Goal: Task Accomplishment & Management: Use online tool/utility

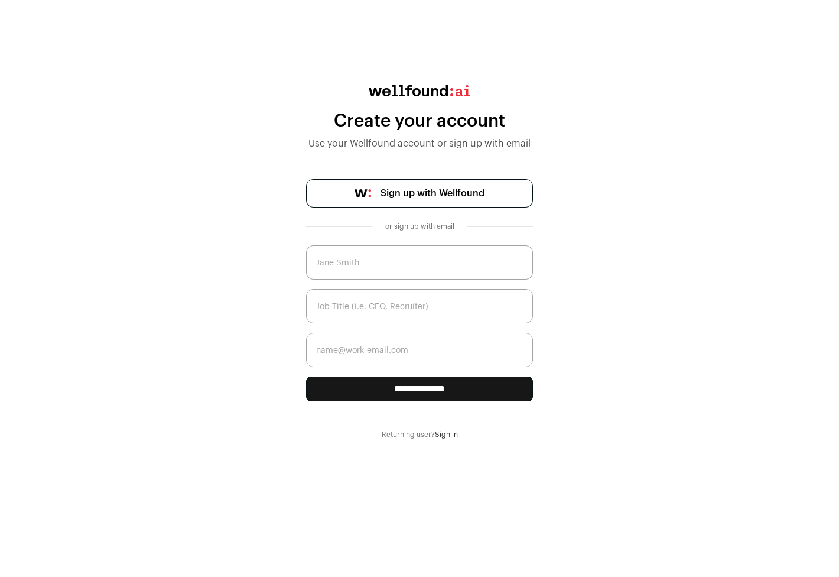
click at [365, 194] on img at bounding box center [363, 193] width 17 height 8
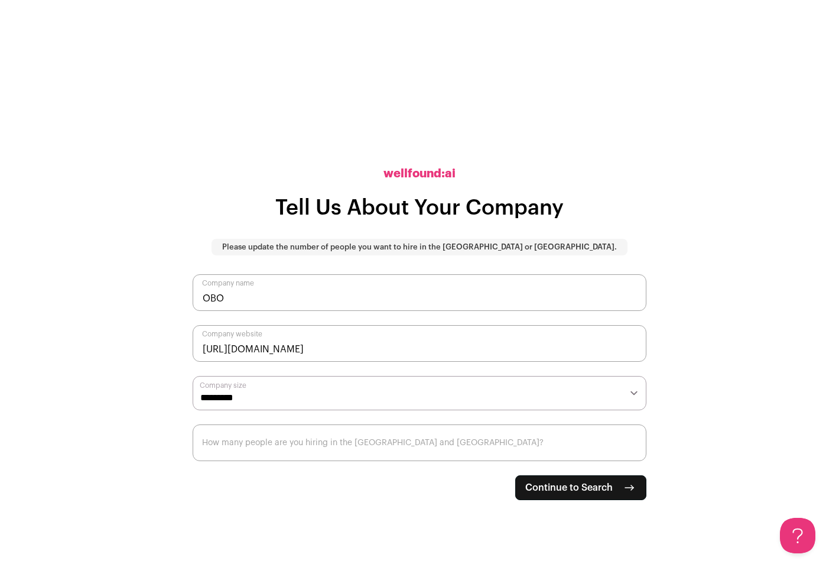
drag, startPoint x: 235, startPoint y: 350, endPoint x: 321, endPoint y: 354, distance: 85.8
click at [320, 354] on input "[URL][DOMAIN_NAME]" at bounding box center [420, 343] width 454 height 37
type input "[URL][DOMAIN_NAME]"
click at [311, 397] on select "**********" at bounding box center [420, 393] width 454 height 34
select select "*"
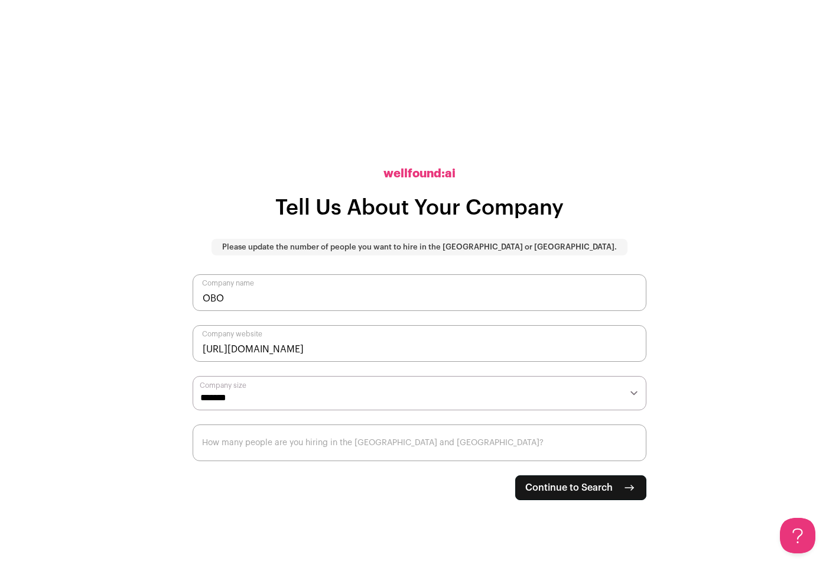
click at [301, 446] on input "How many people are you hiring in the [GEOGRAPHIC_DATA] and [GEOGRAPHIC_DATA]?" at bounding box center [420, 442] width 454 height 37
type input "4"
click at [304, 521] on div "**********" at bounding box center [420, 288] width 454 height 577
click at [584, 487] on span "Continue to Search" at bounding box center [568, 487] width 87 height 14
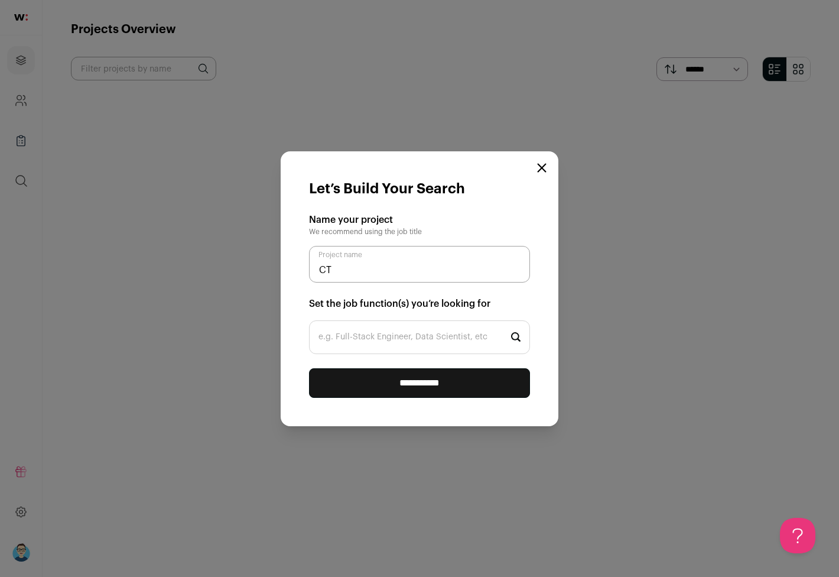
type input "C"
type input "Founding Engineer"
click at [389, 343] on input "e.g. Full-Stack Engineer, Data Scientist, etc" at bounding box center [419, 337] width 221 height 34
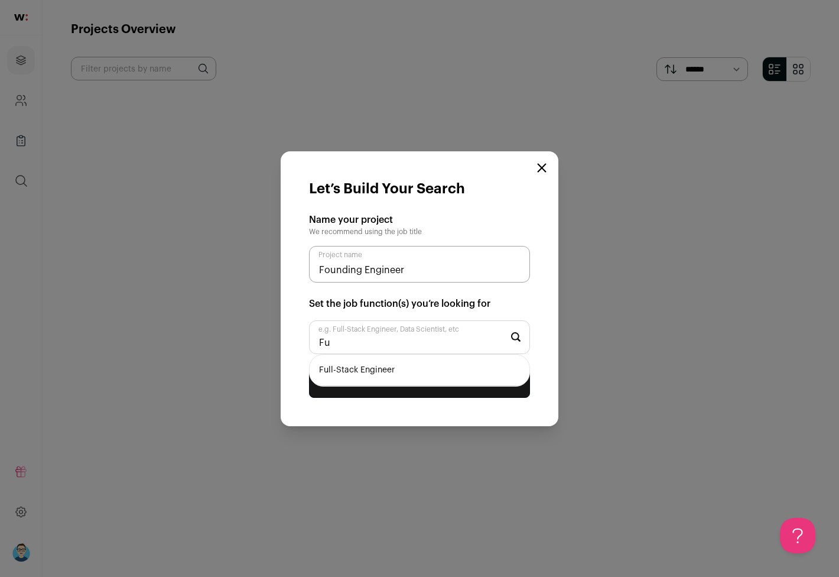
type input "F"
type input "C"
type input "Full-Stack"
click at [386, 367] on li "Full-Stack Engineer" at bounding box center [420, 370] width 220 height 31
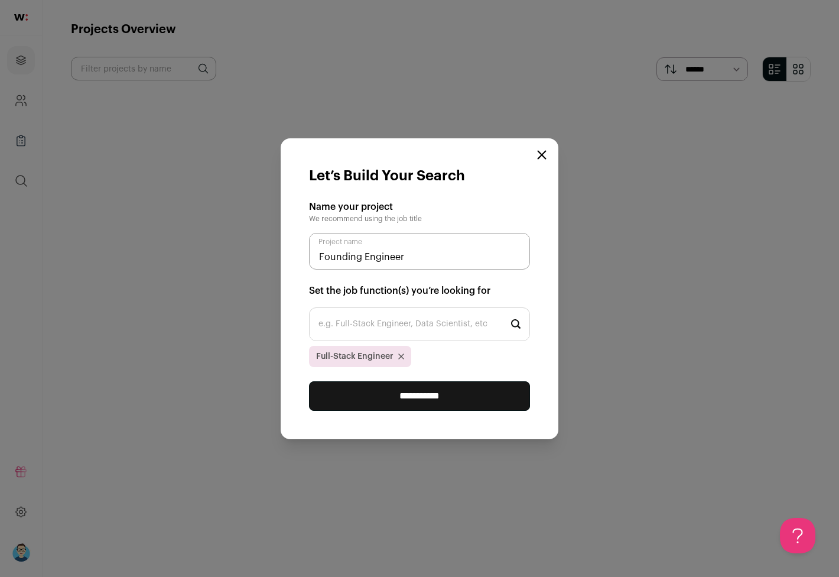
click at [382, 398] on input "**********" at bounding box center [419, 396] width 221 height 30
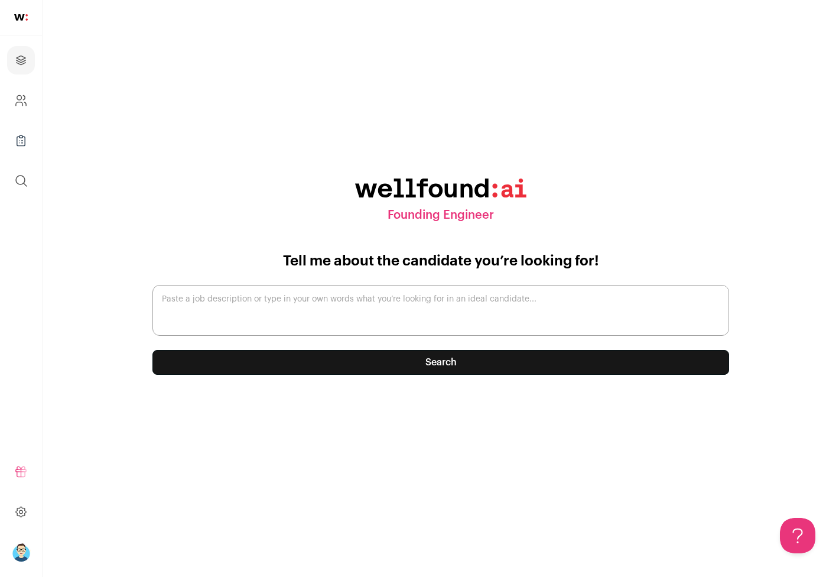
click at [378, 305] on textarea "Paste a job description or type in your own words what you’re looking for in an…" at bounding box center [440, 310] width 577 height 51
paste textarea "Founding Engineer - AI-Powered Consumer Marketplace Platform About the Venture …"
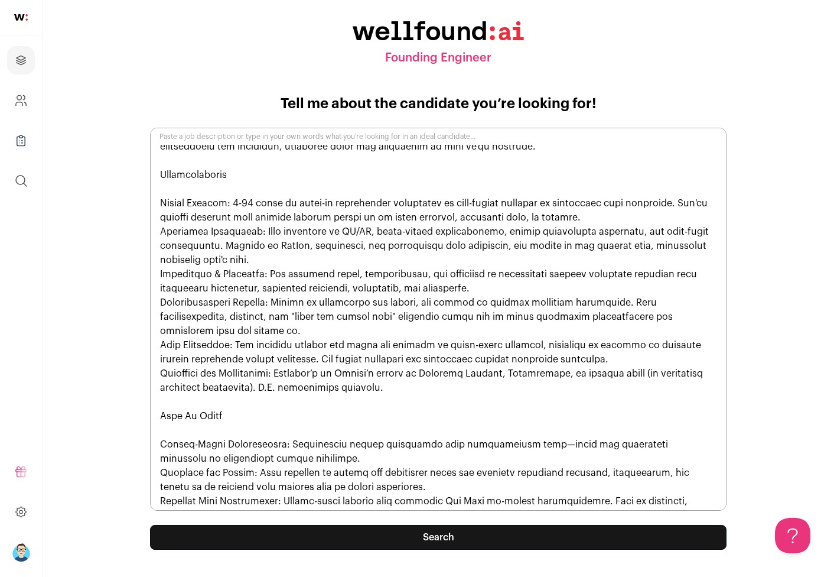
scroll to position [410, 0]
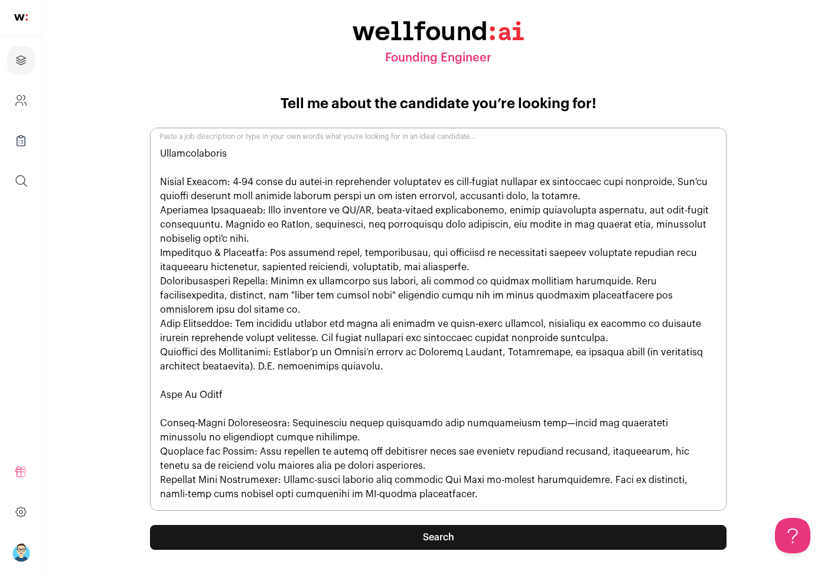
click at [159, 183] on textarea "Paste a job description or type in your own words what you’re looking for in an…" at bounding box center [438, 319] width 577 height 383
click at [158, 252] on textarea "Paste a job description or type in your own words what you’re looking for in an…" at bounding box center [438, 319] width 577 height 383
click at [160, 283] on textarea "Paste a job description or type in your own words what you’re looking for in an…" at bounding box center [438, 319] width 577 height 383
click at [158, 324] on textarea "Paste a job description or type in your own words what you’re looking for in an…" at bounding box center [438, 319] width 577 height 383
click at [160, 350] on textarea "Paste a job description or type in your own words what you’re looking for in an…" at bounding box center [438, 319] width 577 height 383
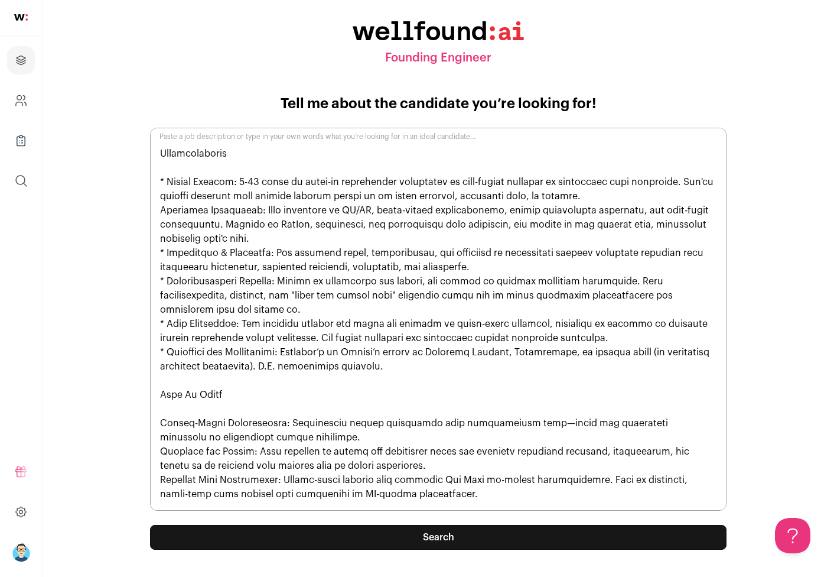
click at [160, 427] on textarea "Paste a job description or type in your own words what you’re looking for in an…" at bounding box center [438, 319] width 577 height 383
click at [160, 452] on textarea "Paste a job description or type in your own words what you’re looking for in an…" at bounding box center [438, 319] width 577 height 383
click at [158, 479] on textarea "Paste a job description or type in your own words what you’re looking for in an…" at bounding box center [438, 319] width 577 height 383
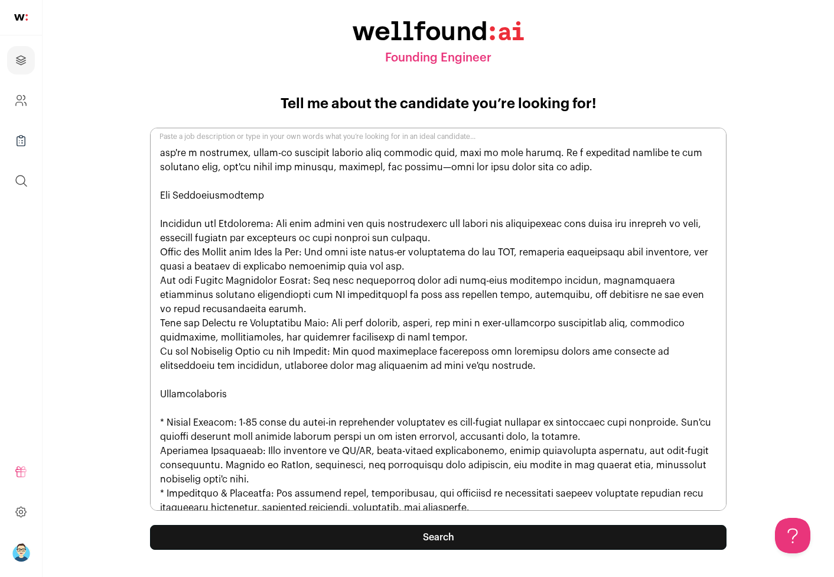
scroll to position [139, 0]
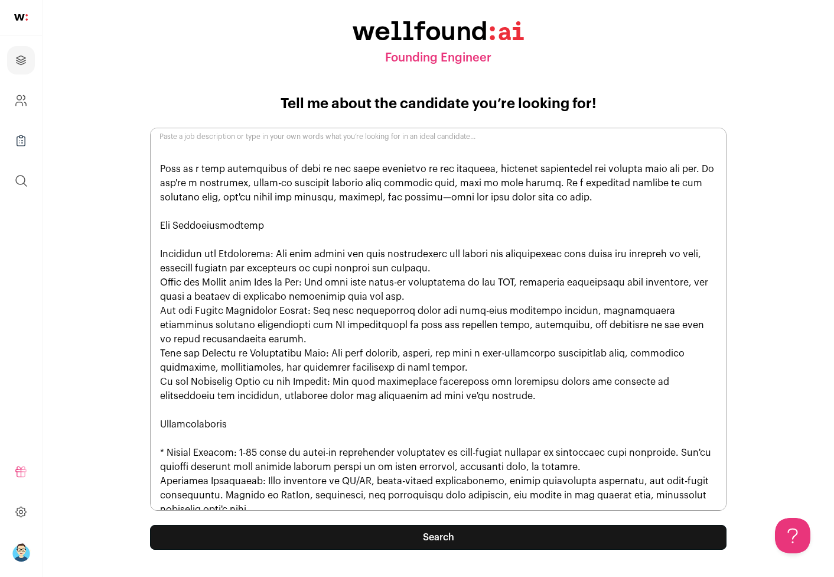
click at [158, 258] on textarea "Paste a job description or type in your own words what you’re looking for in an…" at bounding box center [438, 319] width 577 height 383
click at [158, 282] on textarea "Paste a job description or type in your own words what you’re looking for in an…" at bounding box center [438, 319] width 577 height 383
click at [158, 311] on textarea "Paste a job description or type in your own words what you’re looking for in an…" at bounding box center [438, 319] width 577 height 383
click at [158, 358] on textarea "Paste a job description or type in your own words what you’re looking for in an…" at bounding box center [438, 319] width 577 height 383
click at [157, 352] on textarea "Paste a job description or type in your own words what you’re looking for in an…" at bounding box center [438, 319] width 577 height 383
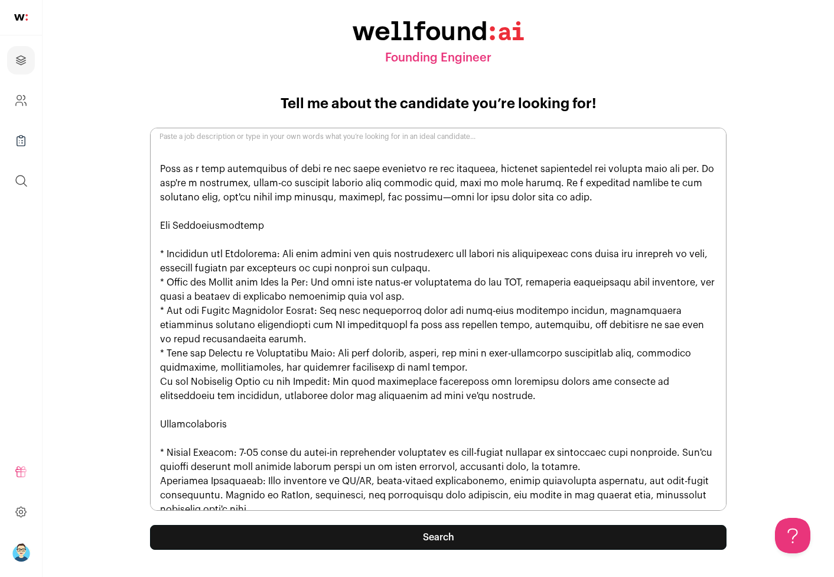
click at [158, 383] on textarea "Paste a job description or type in your own words what you’re looking for in an…" at bounding box center [438, 319] width 577 height 383
click at [342, 321] on textarea "Paste a job description or type in your own words what you’re looking for in an…" at bounding box center [438, 319] width 577 height 383
paste textarea "• Architect the Foundation: You will define our core architecture and select th…"
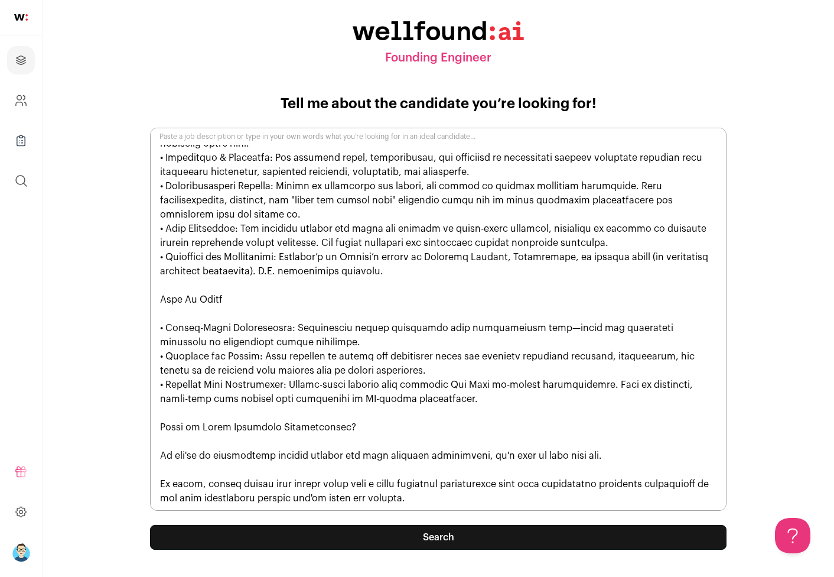
type textarea "Founding Engineer - AI-Powered Consumer Marketplace Platform About the Venture …"
click at [440, 537] on button "Search" at bounding box center [438, 537] width 577 height 25
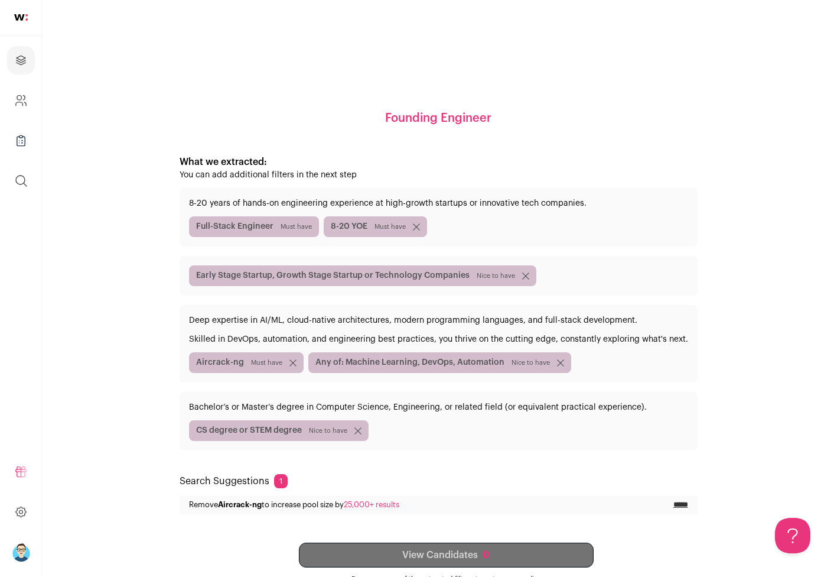
click at [291, 361] on icon "submit" at bounding box center [293, 362] width 6 height 6
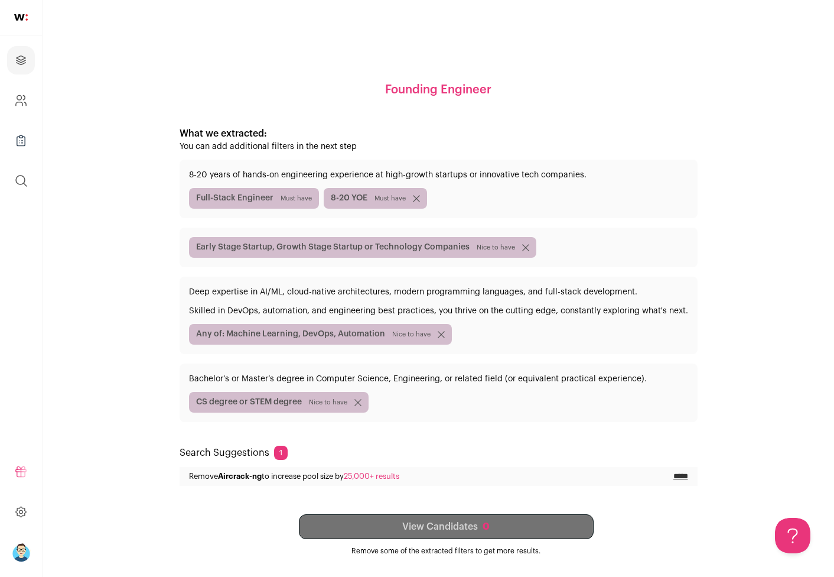
scroll to position [28, 0]
click at [445, 525] on div "View Candidates 0 Remove some of the extracted filters to get more results." at bounding box center [446, 534] width 590 height 41
click at [414, 196] on icon "submit" at bounding box center [416, 198] width 6 height 6
click at [677, 474] on input "*****" at bounding box center [681, 476] width 15 height 9
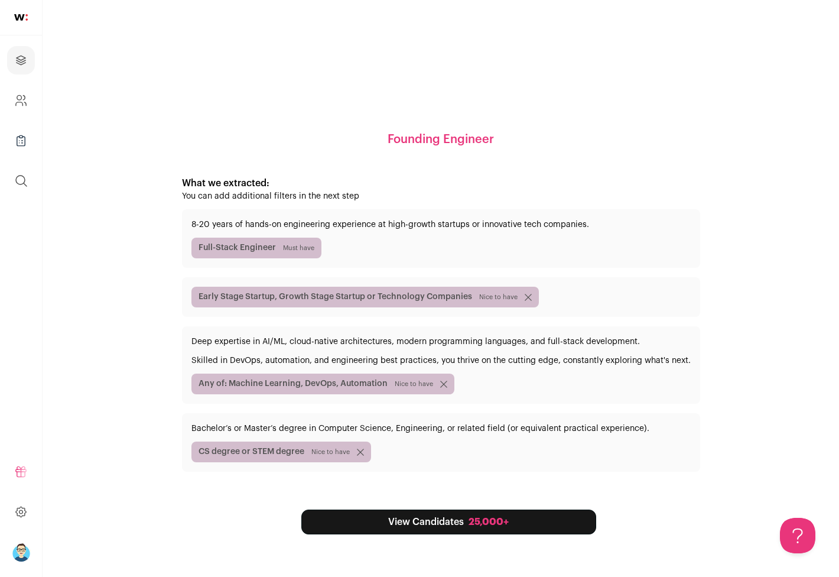
click at [370, 252] on div "Full-Stack Engineer Must have" at bounding box center [440, 248] width 499 height 21
click at [374, 233] on div "8-20 years of hands-on engineering experience at high-growth startups or innova…" at bounding box center [441, 238] width 518 height 59
click at [365, 251] on div "Full-Stack Engineer Must have" at bounding box center [440, 248] width 499 height 21
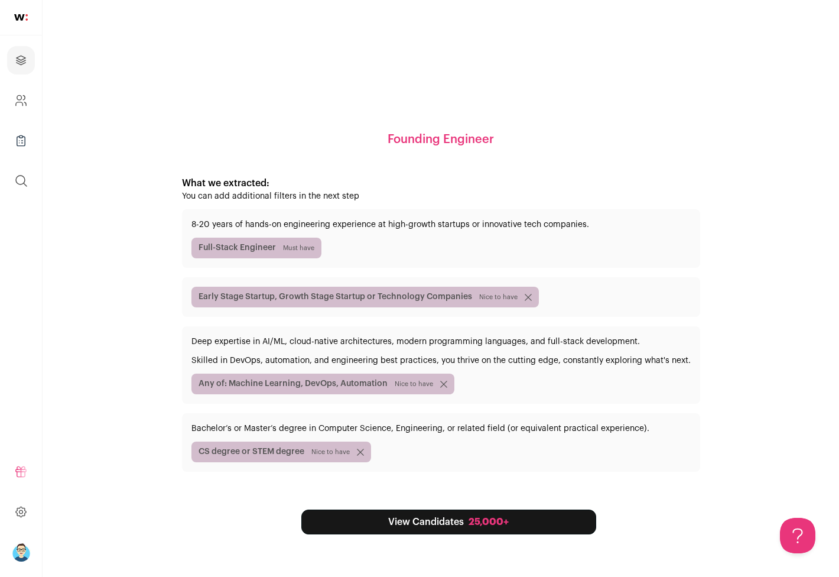
click at [409, 522] on link "View Candidates 25,000+" at bounding box center [448, 521] width 295 height 25
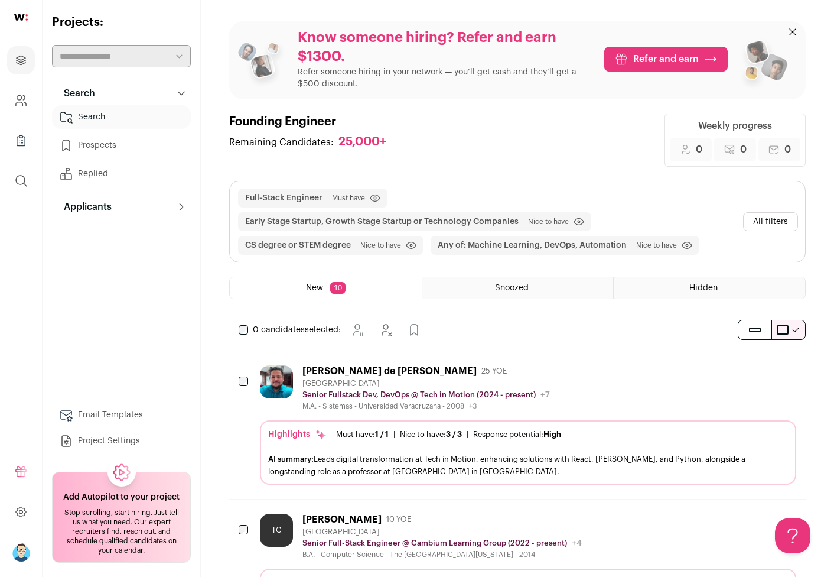
click at [762, 217] on button "All filters" at bounding box center [770, 221] width 55 height 19
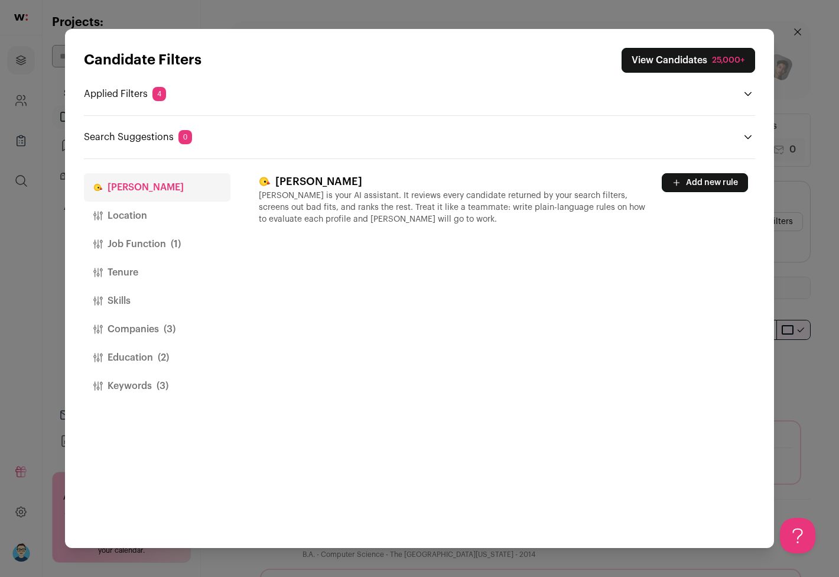
click at [131, 270] on button "Tenure" at bounding box center [157, 272] width 147 height 28
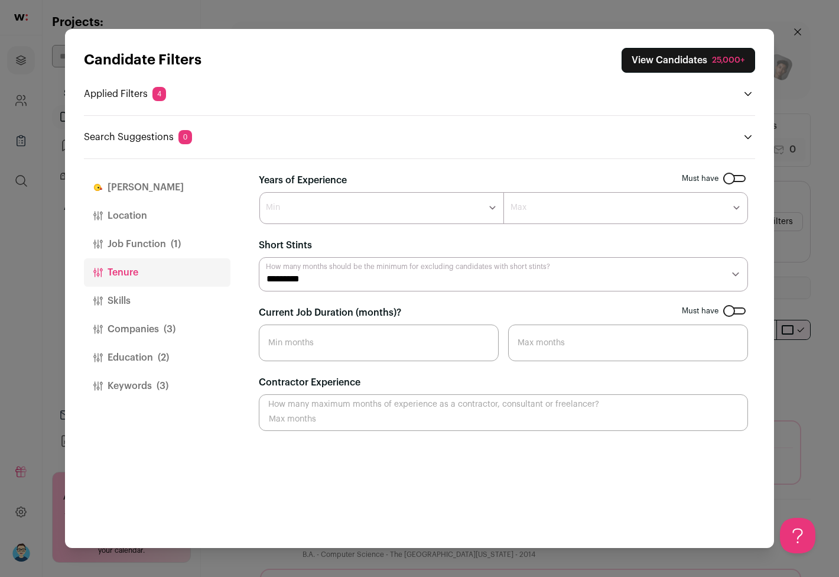
click at [298, 200] on select "******* ****** ******* ******* ******* ******* ******* ******* ******* ******* …" at bounding box center [381, 208] width 245 height 32
select select "*"
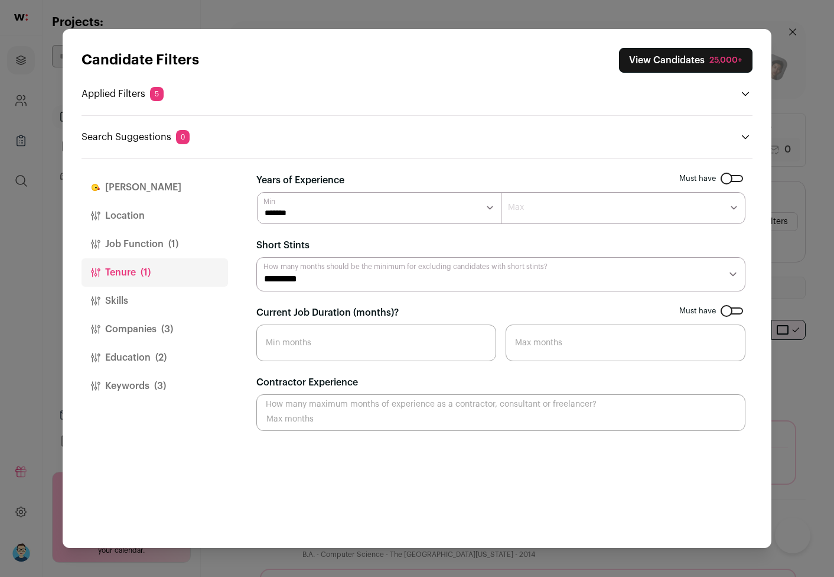
select select "**"
click at [413, 278] on select "********* ******** ******* ******** ******** ******** ******** ******** *******…" at bounding box center [500, 274] width 489 height 34
click at [353, 342] on input "Current Job Duration (months)?" at bounding box center [376, 342] width 240 height 37
click at [120, 302] on button "Skills" at bounding box center [155, 301] width 147 height 28
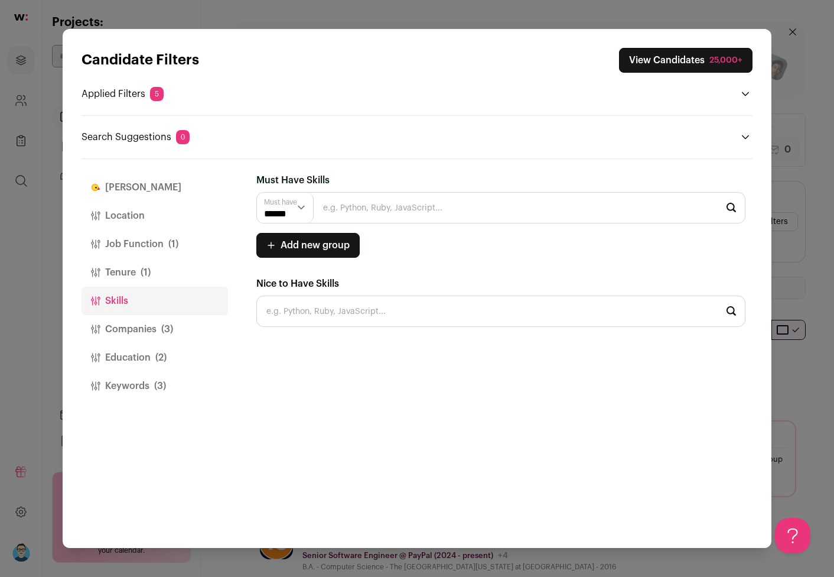
click at [331, 248] on span "Add new group" at bounding box center [315, 245] width 69 height 14
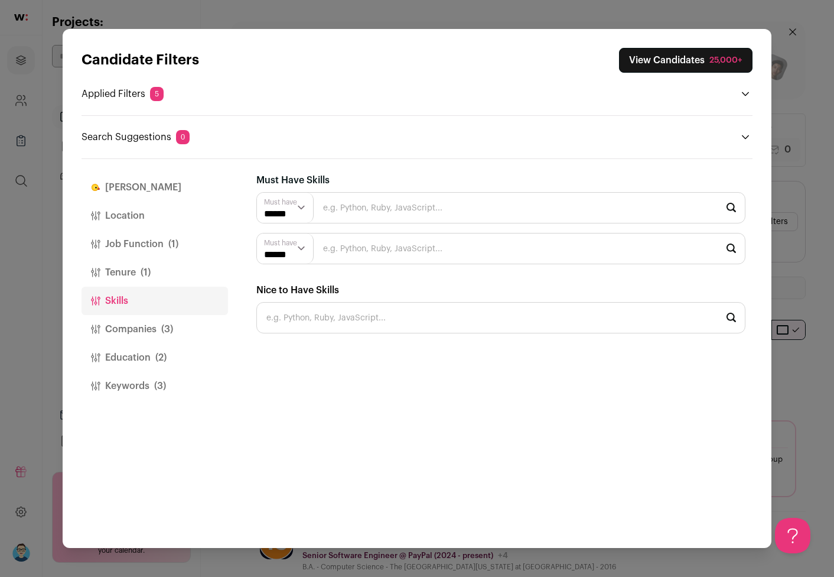
click at [144, 326] on button "Companies (3)" at bounding box center [155, 329] width 147 height 28
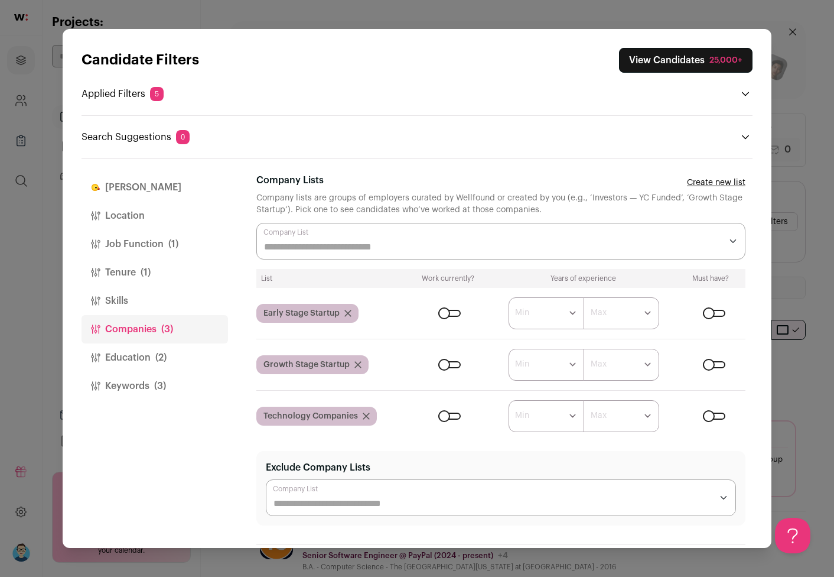
click at [341, 248] on input "Company Lists" at bounding box center [492, 247] width 457 height 14
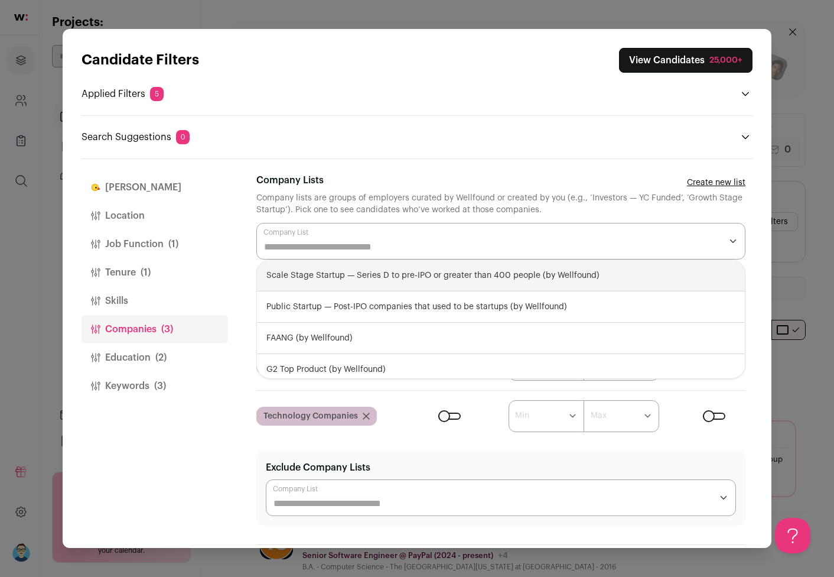
click at [391, 181] on div "Company Lists Create new list" at bounding box center [500, 182] width 489 height 19
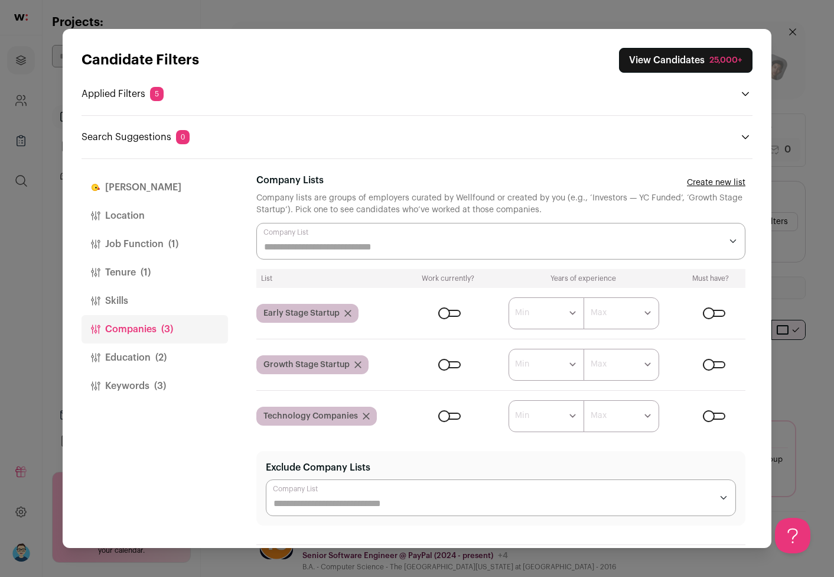
click at [129, 356] on button "Education (2)" at bounding box center [155, 357] width 147 height 28
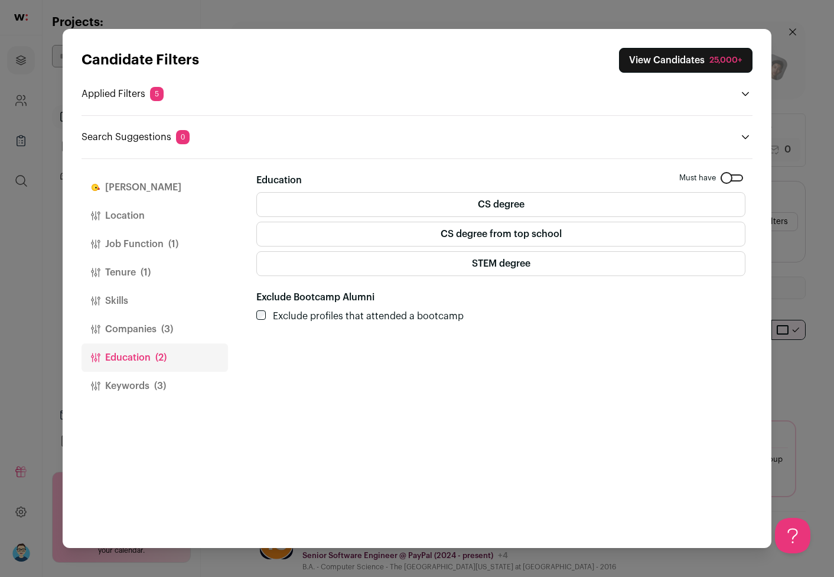
click at [131, 387] on button "Keywords (3)" at bounding box center [155, 386] width 147 height 28
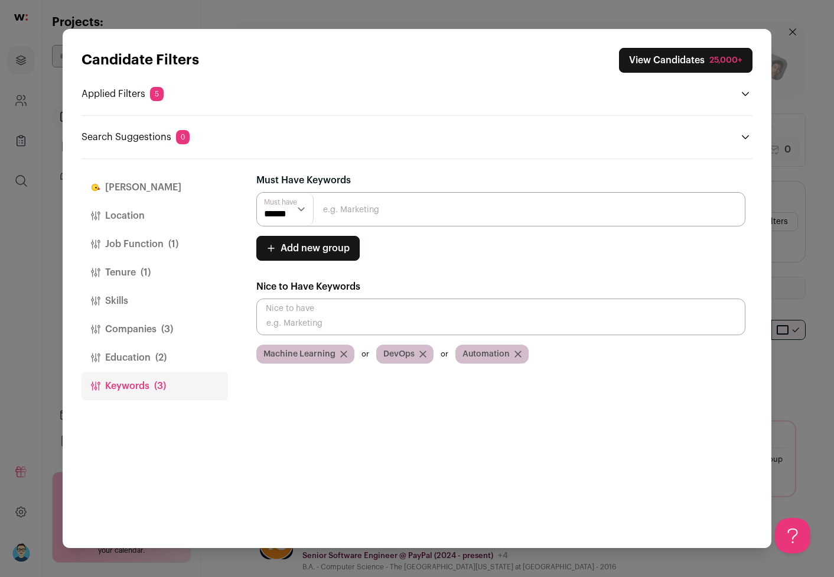
click at [438, 316] on input "Close modal via background" at bounding box center [500, 316] width 489 height 37
type input "A"
type input "AI"
click at [334, 321] on input "Close modal via background" at bounding box center [500, 316] width 489 height 37
type input "Artificial Intelligence"
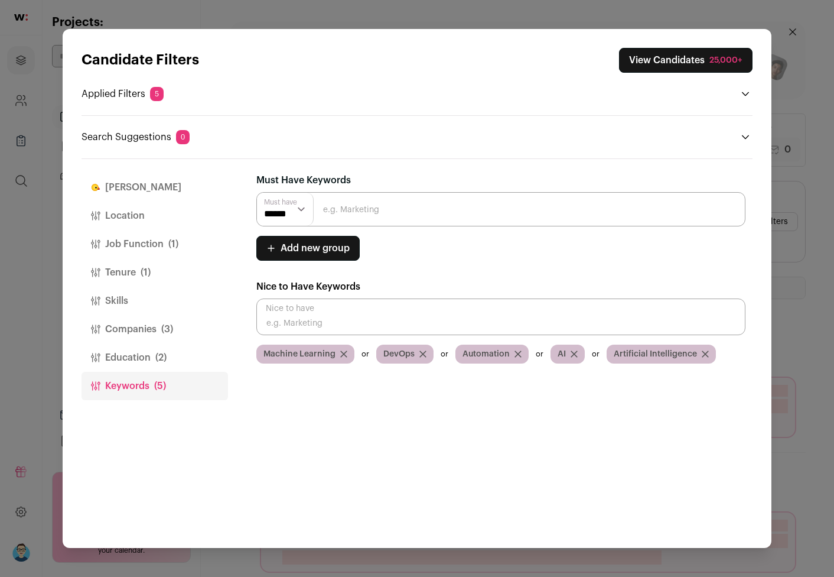
click at [355, 213] on input "Close modal via background" at bounding box center [500, 209] width 489 height 34
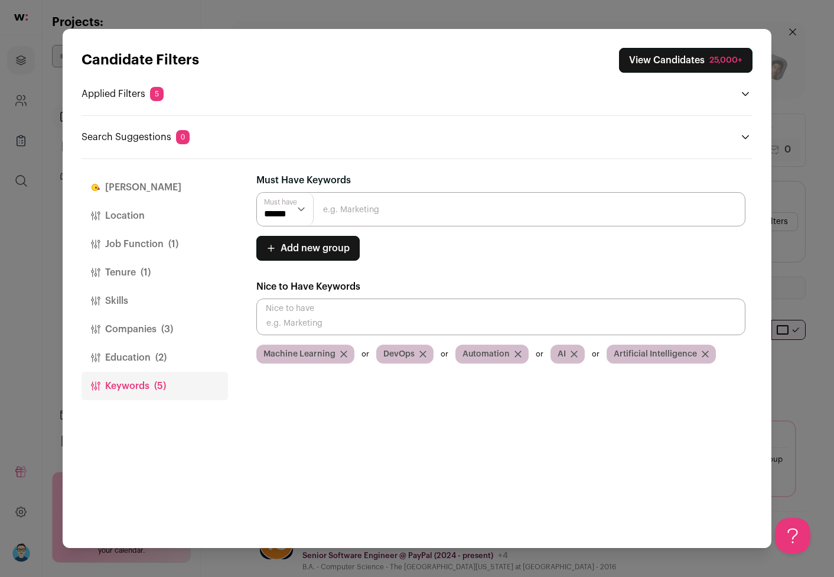
click at [516, 354] on icon "Close modal via background" at bounding box center [518, 354] width 6 height 6
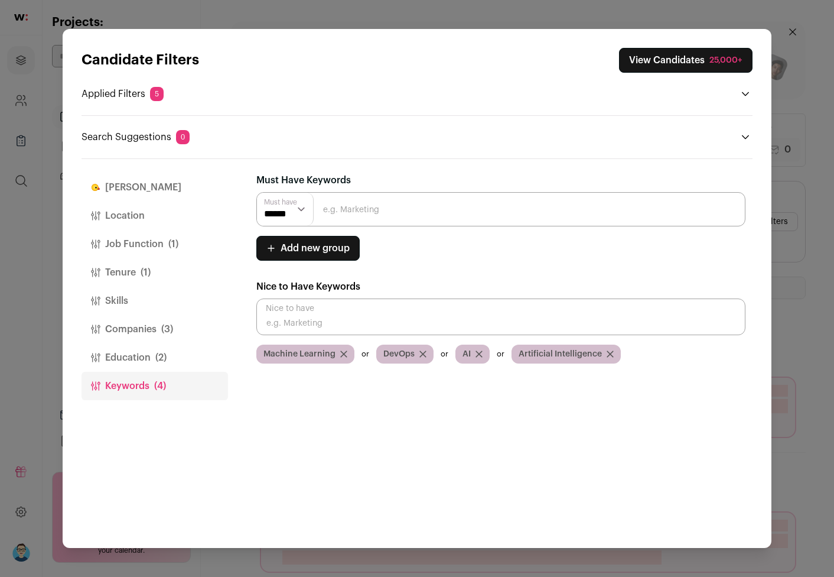
click at [411, 323] on input "Close modal via background" at bounding box center [500, 316] width 489 height 37
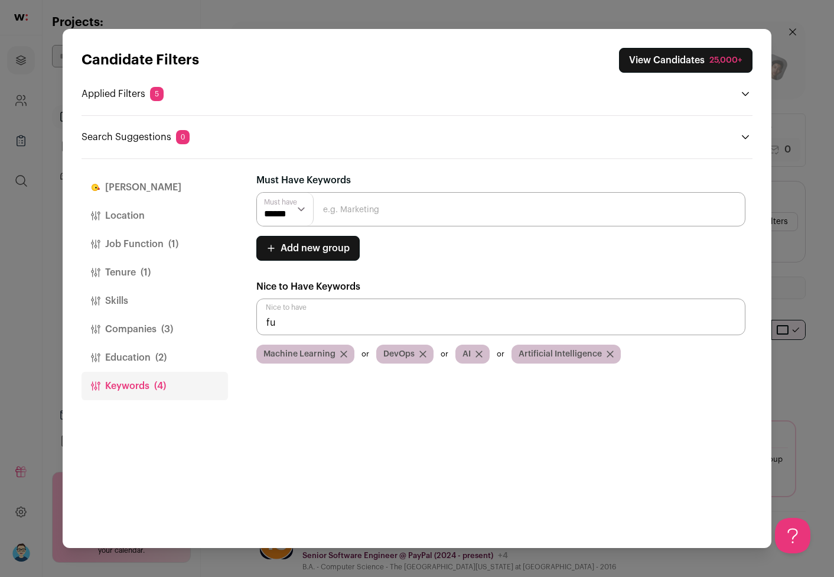
type input "f"
type input "Full-Stack"
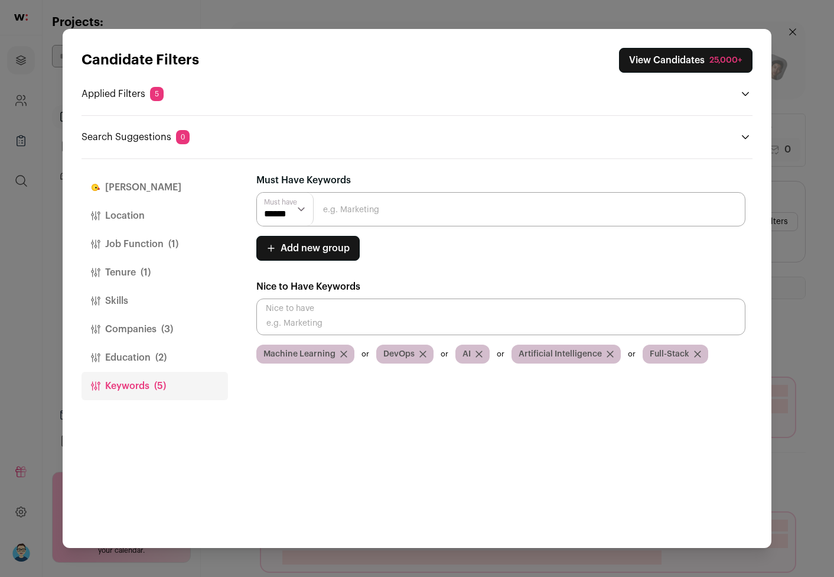
click at [137, 353] on button "Education (2)" at bounding box center [155, 357] width 147 height 28
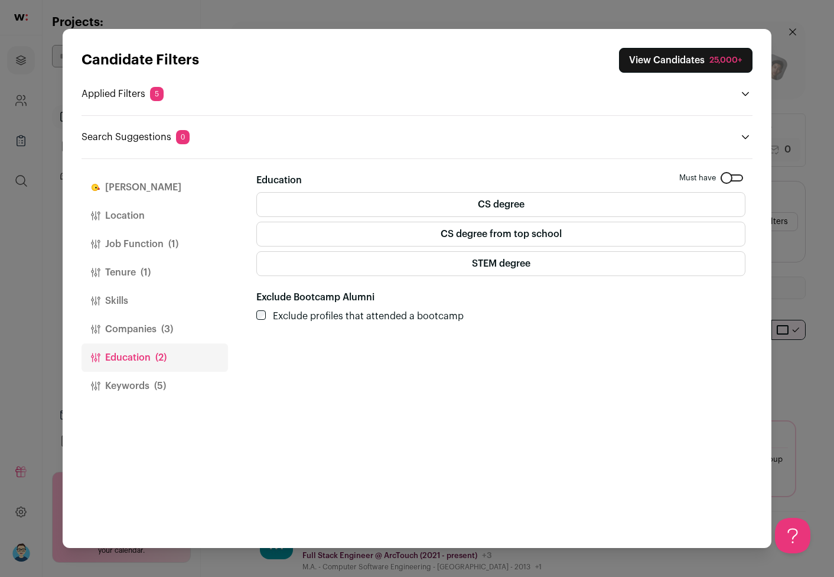
click at [354, 236] on label "CS degree from top school" at bounding box center [500, 234] width 489 height 25
click at [135, 327] on button "Companies (3)" at bounding box center [155, 329] width 147 height 28
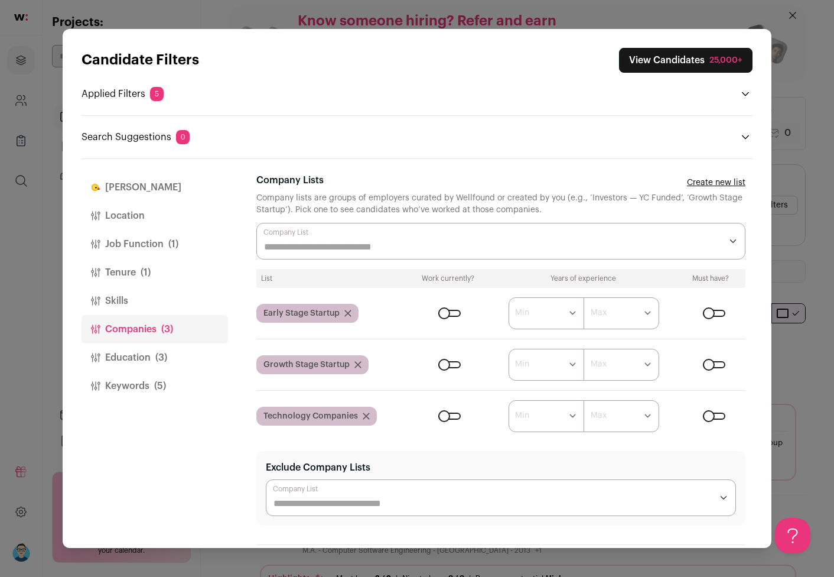
scroll to position [7, 0]
click at [119, 295] on button "Skills" at bounding box center [155, 301] width 147 height 28
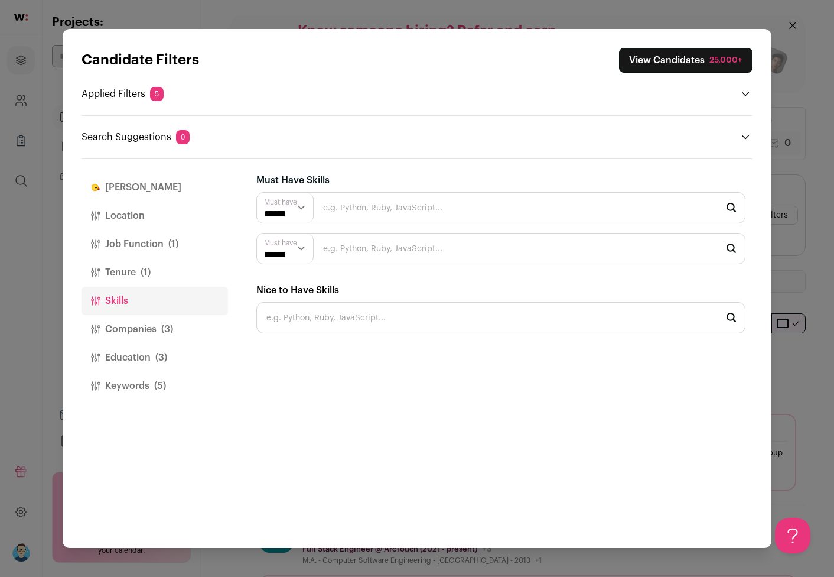
click at [367, 212] on input "Close modal via background" at bounding box center [500, 207] width 489 height 31
type input "F"
click at [345, 378] on div "[PERSON_NAME] [PERSON_NAME] is your AI assistant. It reviews every candidate re…" at bounding box center [504, 353] width 496 height 389
click at [125, 272] on button "Tenure (1)" at bounding box center [155, 272] width 147 height 28
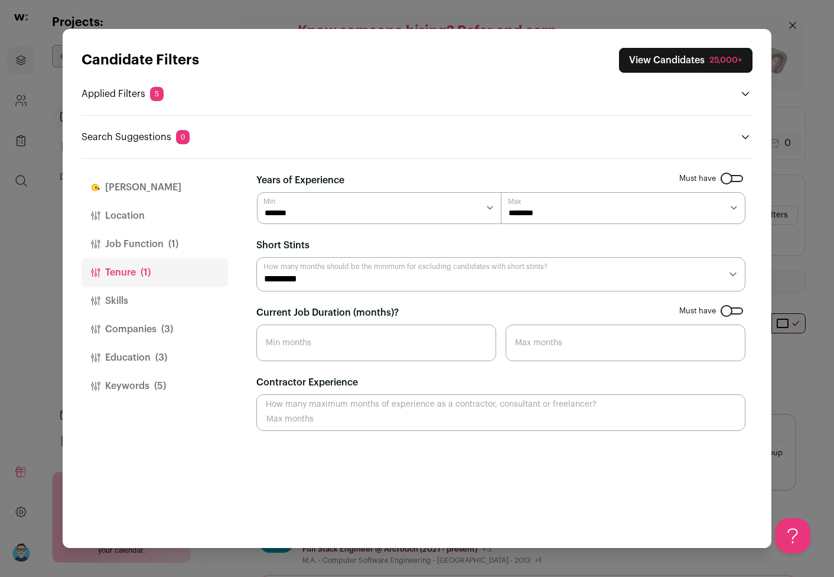
click at [533, 213] on select "******* ******** ******** ******** ******** ******** ******** ******** ********…" at bounding box center [623, 208] width 245 height 32
select select "Close modal via background"
click at [310, 284] on select "********* ******** ******* ******** ******** ******** ******** ******** *******…" at bounding box center [500, 274] width 489 height 34
select select "*"
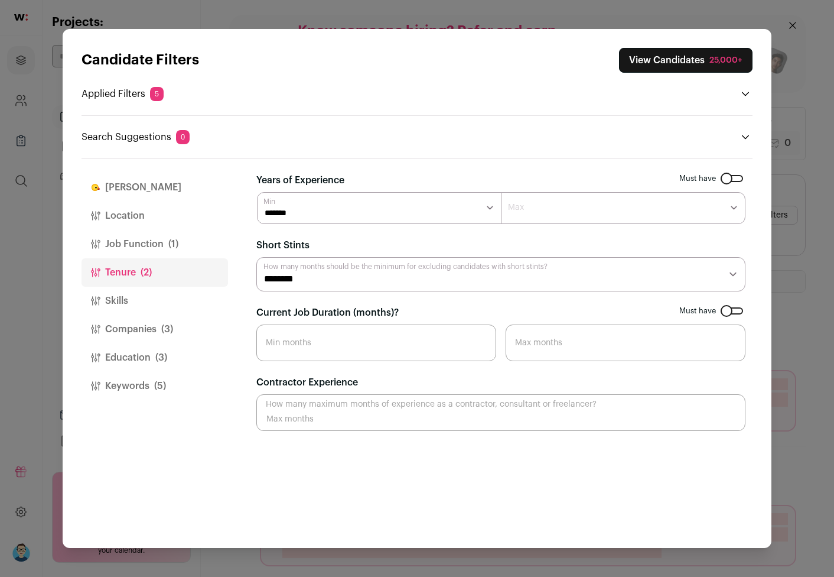
click at [136, 252] on button "Job Function (1)" at bounding box center [155, 244] width 147 height 28
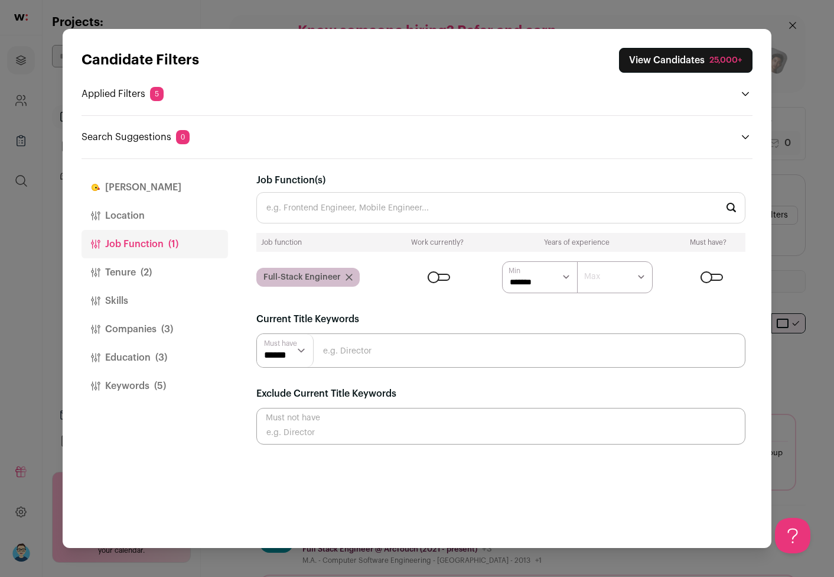
click at [304, 212] on input "Job Function(s)" at bounding box center [500, 207] width 489 height 31
type input "C"
click at [300, 243] on li "Frontend Engineer" at bounding box center [501, 239] width 488 height 31
type input "Frontend Engineer"
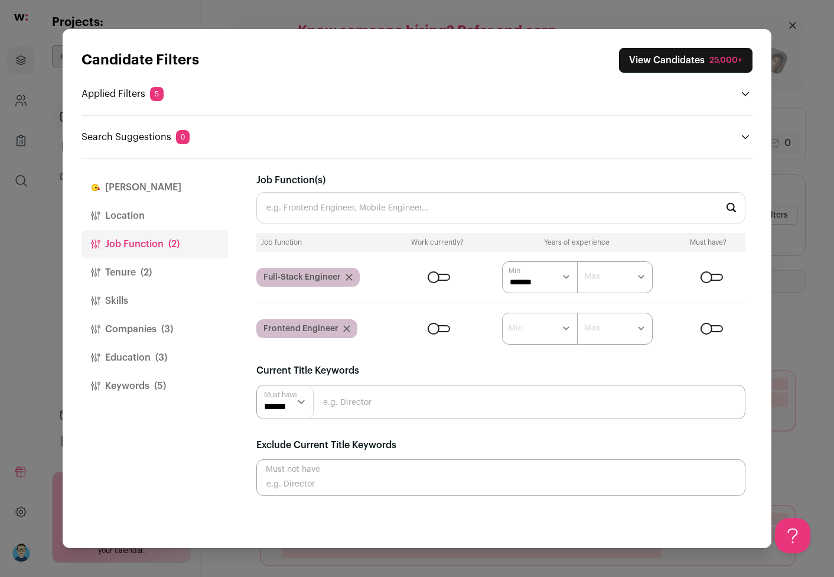
click at [331, 210] on input "Job Function(s)" at bounding box center [500, 207] width 489 height 31
click at [712, 330] on div "Close modal via background" at bounding box center [712, 328] width 22 height 7
click at [434, 327] on div "Close modal via background" at bounding box center [439, 328] width 22 height 7
click at [369, 214] on input "Job Function(s)" at bounding box center [500, 207] width 489 height 31
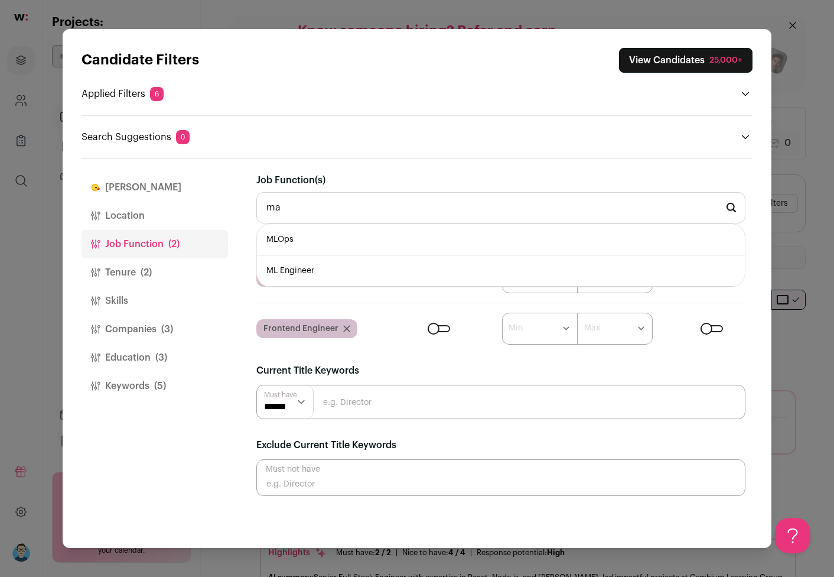
type input "m"
click at [309, 241] on li "Data Scientist" at bounding box center [501, 239] width 488 height 31
type input "Data Scientist"
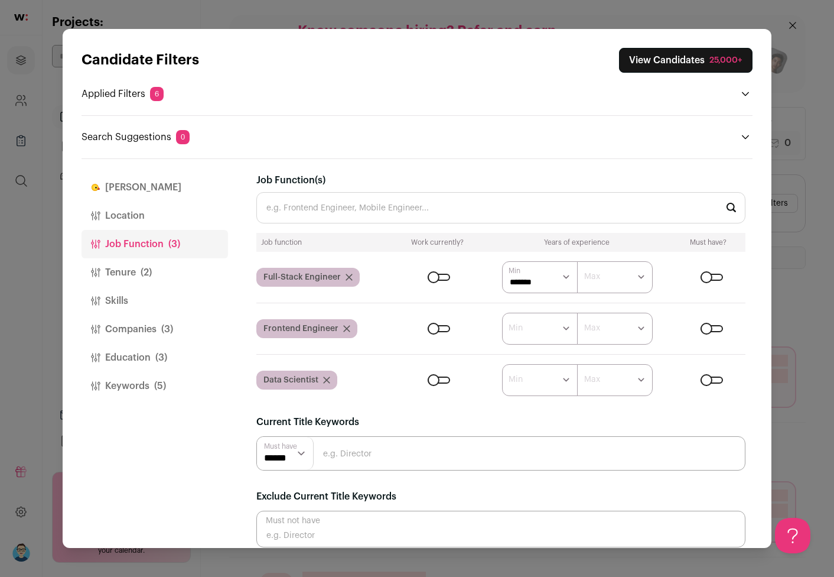
click at [433, 381] on div "Close modal via background" at bounding box center [439, 379] width 22 height 7
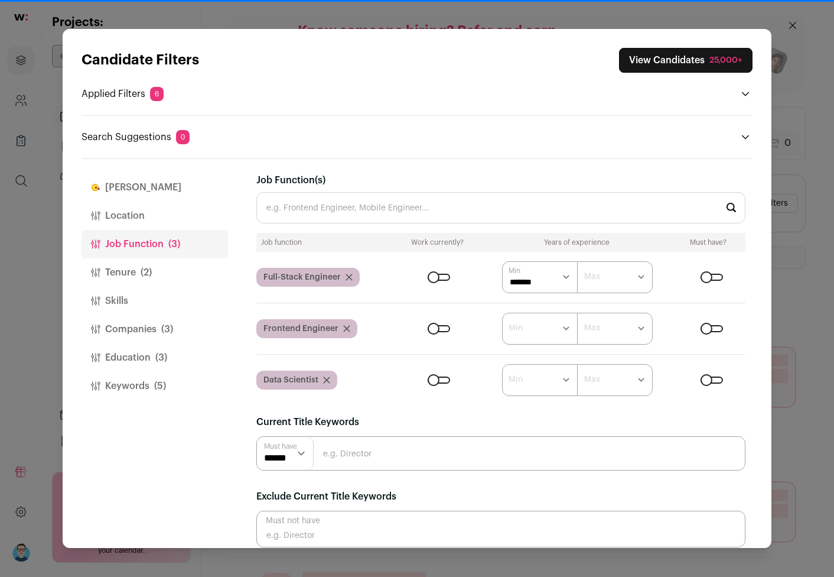
click at [712, 378] on div "Close modal via background" at bounding box center [712, 379] width 22 height 7
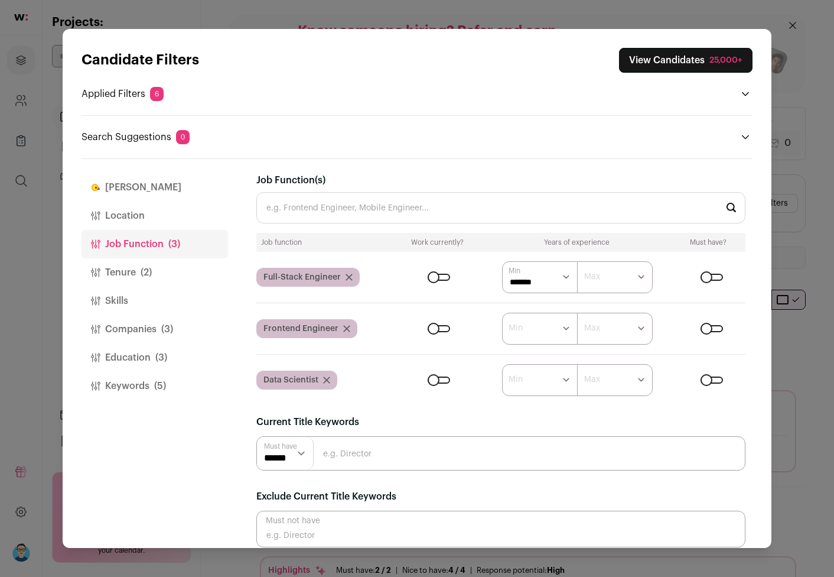
click at [406, 213] on input "Job Function(s)" at bounding box center [500, 207] width 489 height 31
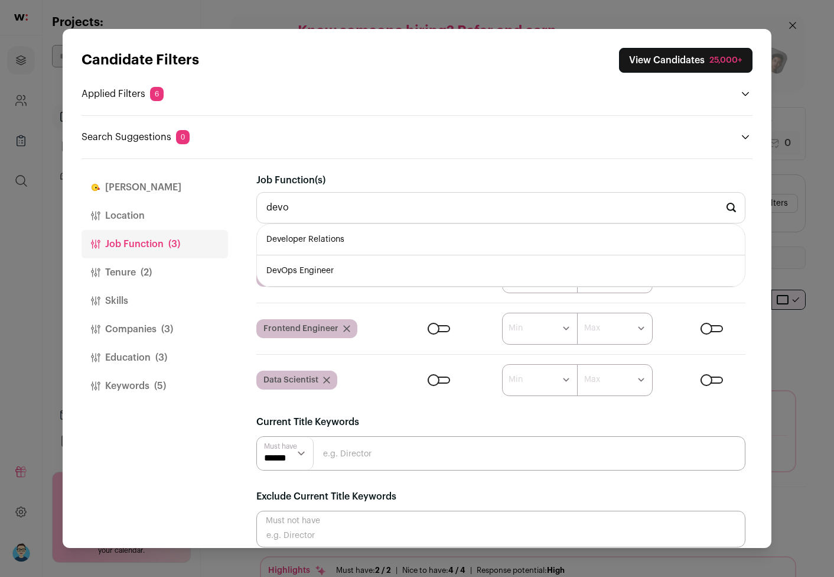
click at [316, 268] on li "DevOps Engineer" at bounding box center [501, 270] width 488 height 31
type input "DevOps Engineer"
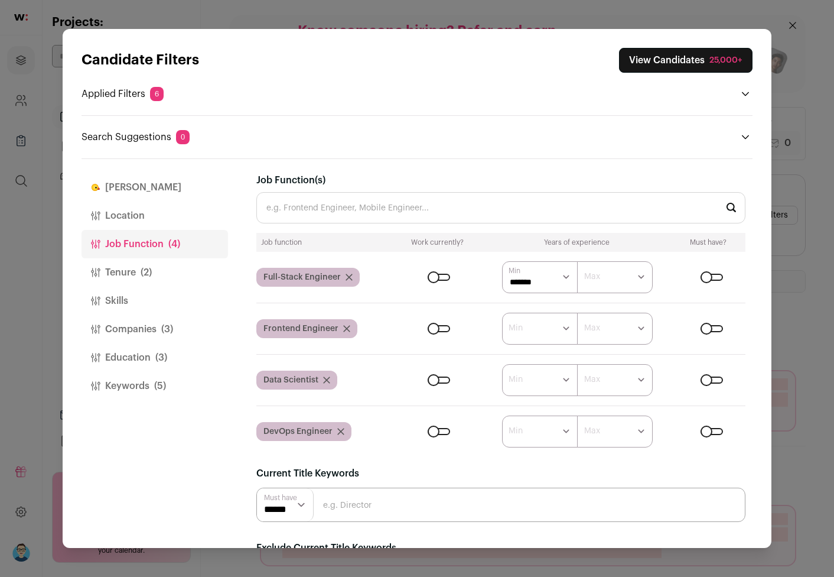
click at [433, 431] on div "Close modal via background" at bounding box center [439, 431] width 22 height 7
click at [709, 430] on div "Close modal via background" at bounding box center [712, 431] width 22 height 7
click at [709, 384] on form "****** ******* ******* ******* ******* ******* ******* ******* ******* ********…" at bounding box center [572, 380] width 349 height 32
click at [710, 378] on div "Close modal via background" at bounding box center [712, 379] width 22 height 7
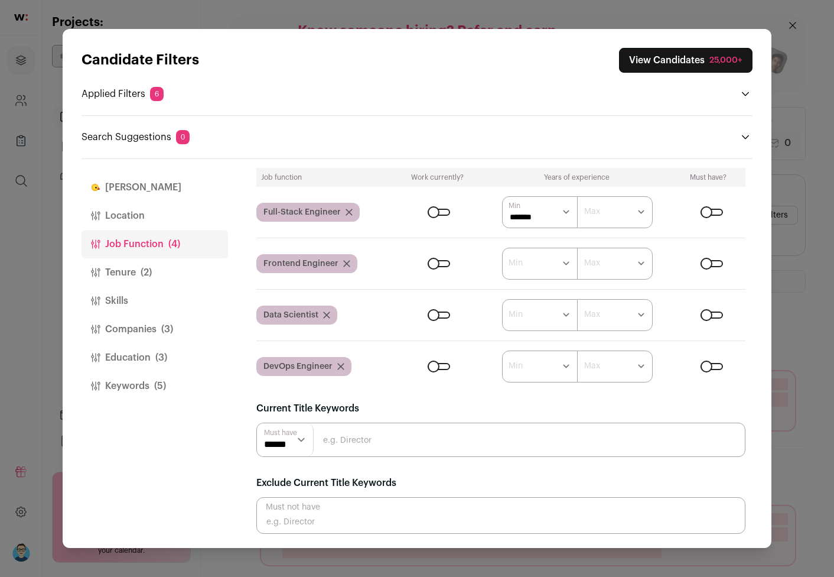
scroll to position [65, 0]
click at [380, 446] on input "Close modal via background" at bounding box center [500, 440] width 489 height 34
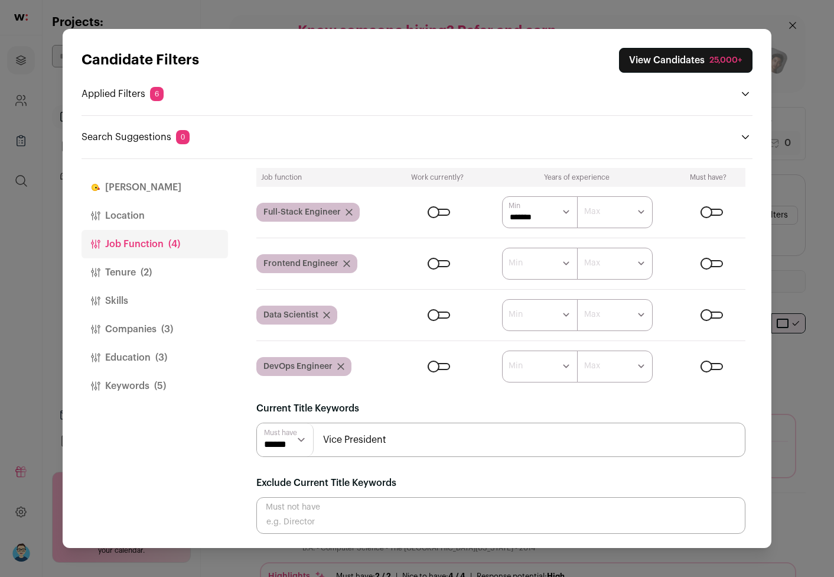
click at [393, 435] on input "Vice President" at bounding box center [500, 440] width 489 height 34
type input "Vice President Director"
click at [372, 437] on input "Vice President Director" at bounding box center [500, 440] width 489 height 34
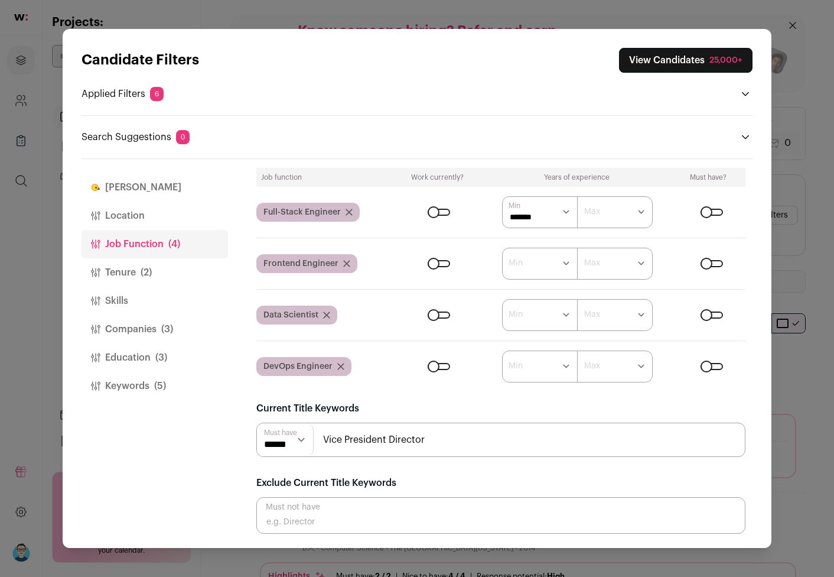
click at [372, 437] on input "Vice President Director" at bounding box center [500, 440] width 489 height 34
type input "Director"
click at [347, 445] on input "Director" at bounding box center [500, 440] width 489 height 34
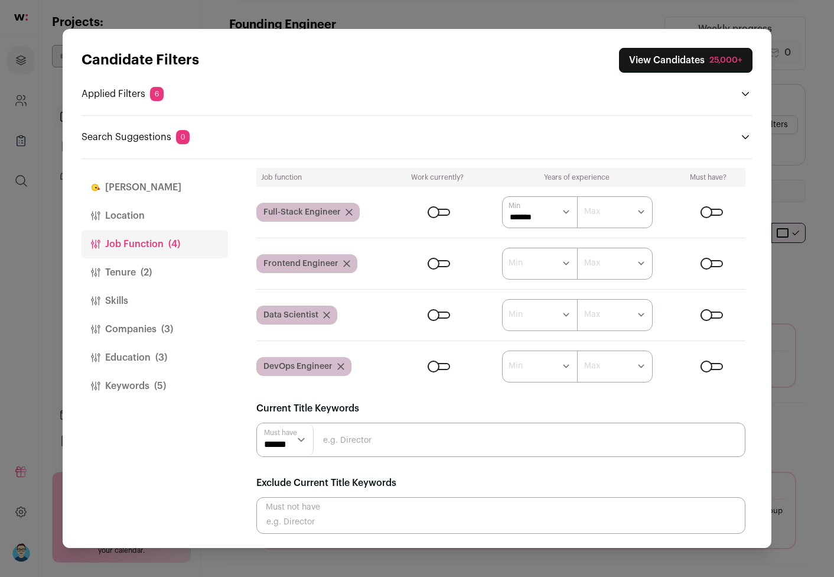
scroll to position [116, 0]
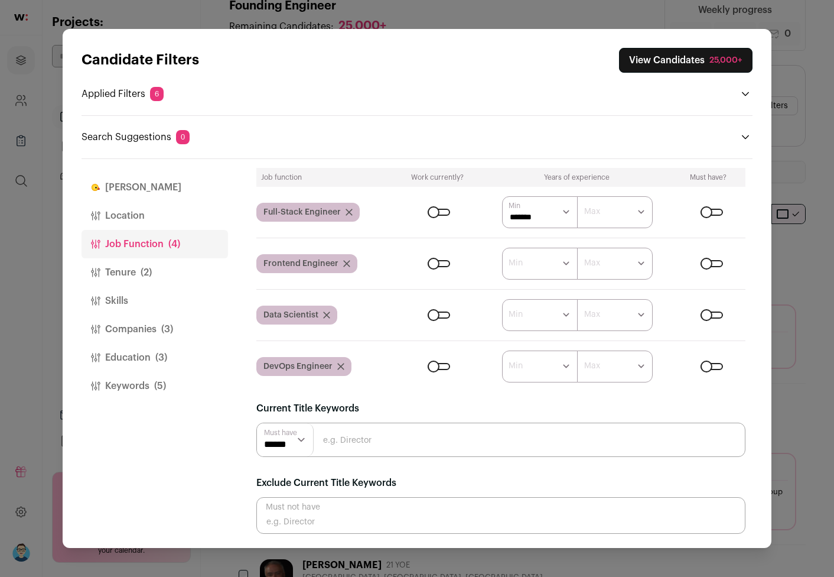
click at [135, 218] on button "Location" at bounding box center [155, 216] width 147 height 28
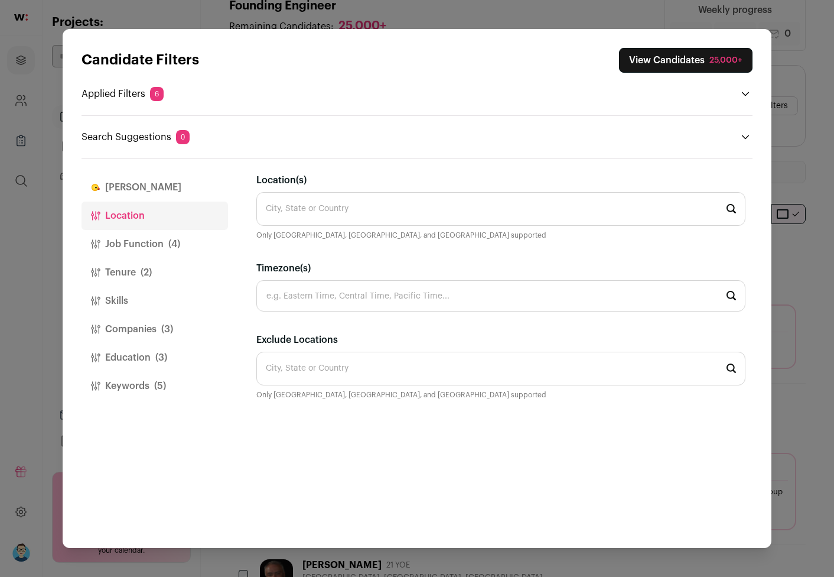
scroll to position [0, 0]
click at [346, 202] on input "Location(s)" at bounding box center [500, 209] width 489 height 34
click at [142, 242] on button "Job Function (4)" at bounding box center [155, 244] width 147 height 28
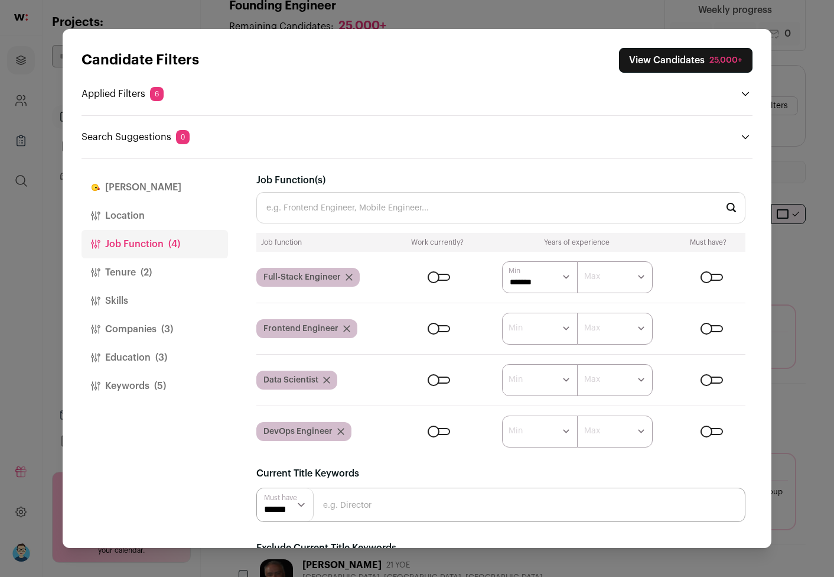
click at [295, 207] on input "Job Function(s)" at bounding box center [500, 207] width 489 height 31
type input "f"
click at [123, 297] on button "Skills" at bounding box center [155, 301] width 147 height 28
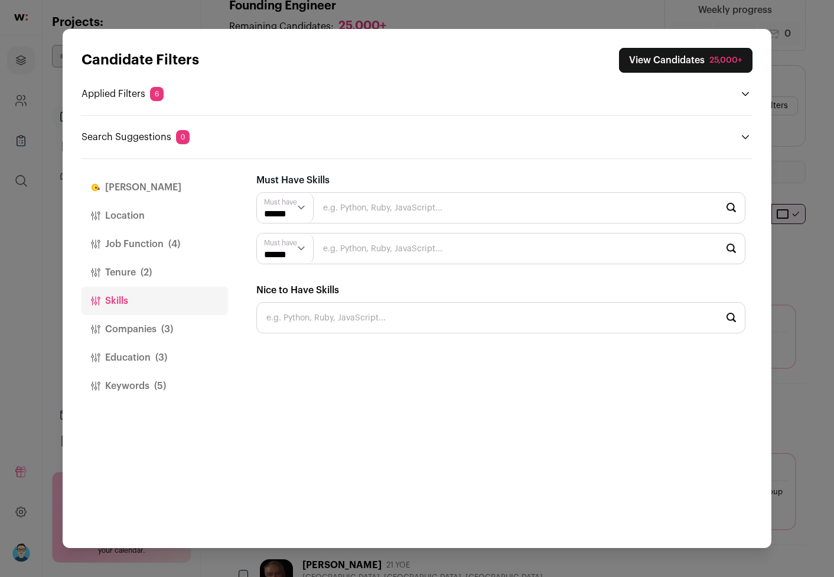
click at [340, 208] on input "Close modal via background" at bounding box center [500, 207] width 489 height 31
click at [121, 187] on button "[PERSON_NAME]" at bounding box center [155, 187] width 147 height 28
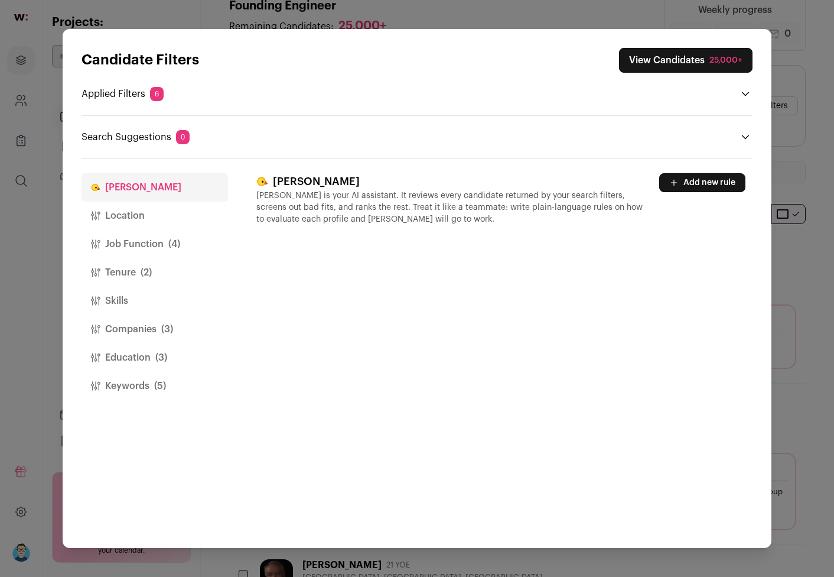
click at [118, 212] on button "Location" at bounding box center [155, 216] width 147 height 28
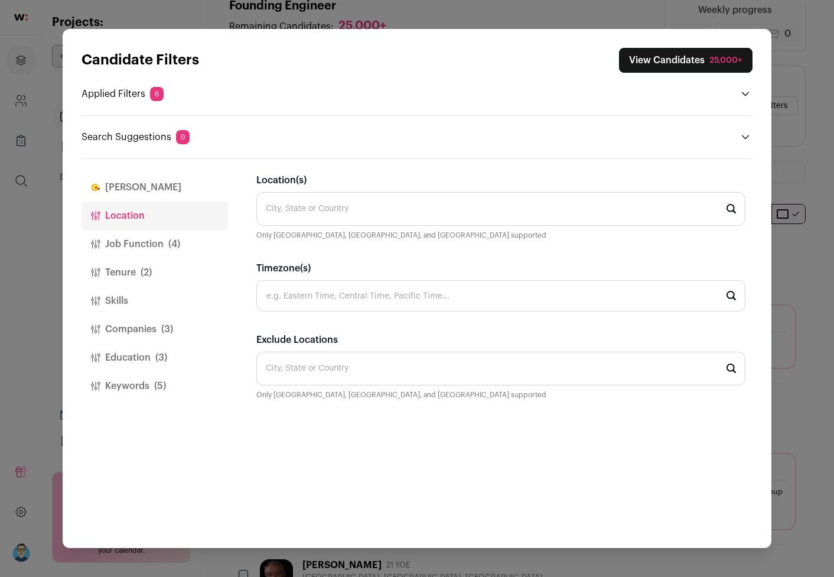
click at [114, 246] on button "Job Function (4)" at bounding box center [155, 244] width 147 height 28
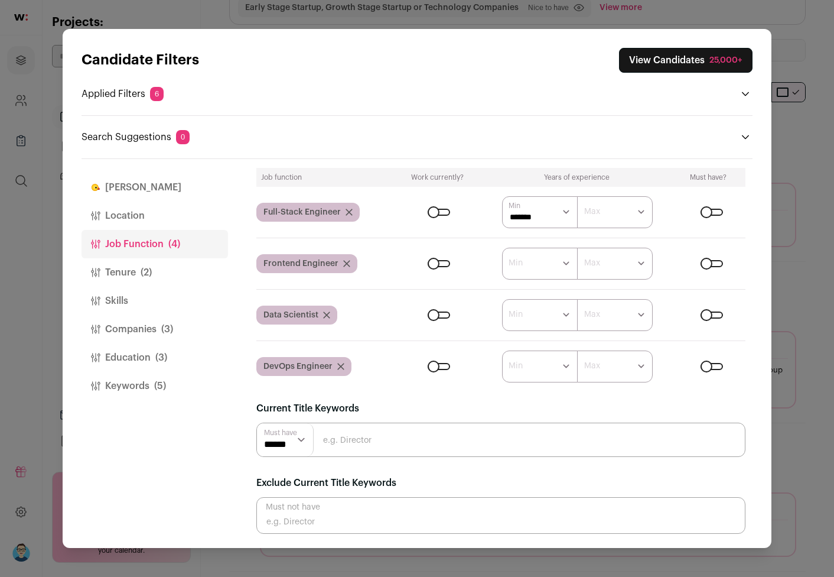
scroll to position [65, 0]
click at [125, 272] on button "Tenure (2)" at bounding box center [155, 272] width 147 height 28
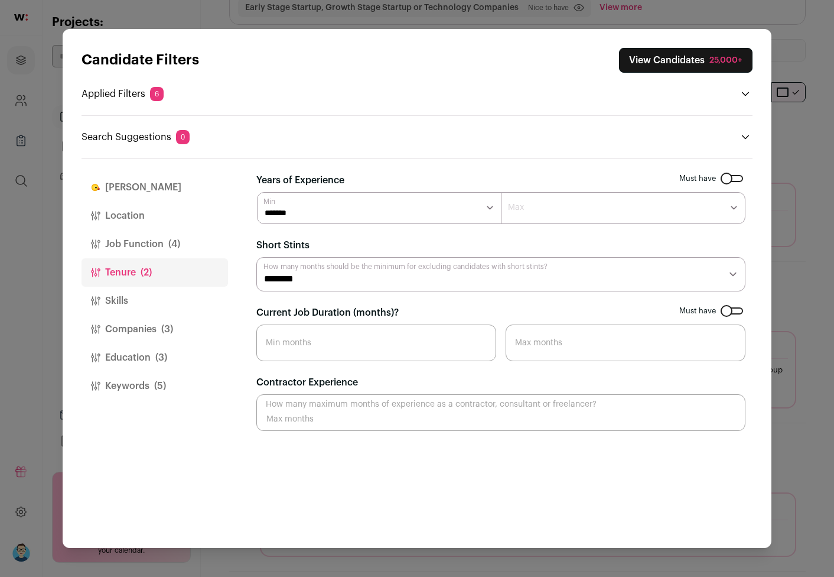
click at [726, 310] on div "Close modal via background" at bounding box center [732, 310] width 22 height 7
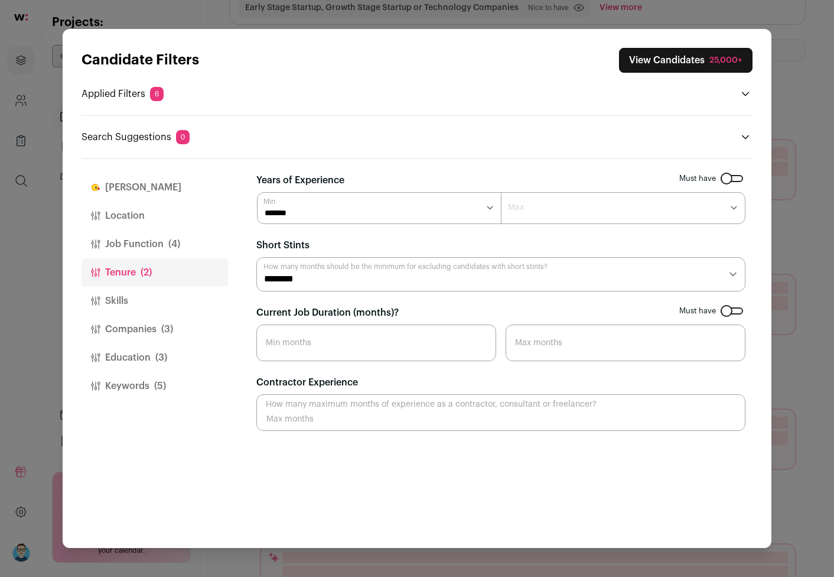
click at [149, 297] on button "Skills" at bounding box center [155, 301] width 147 height 28
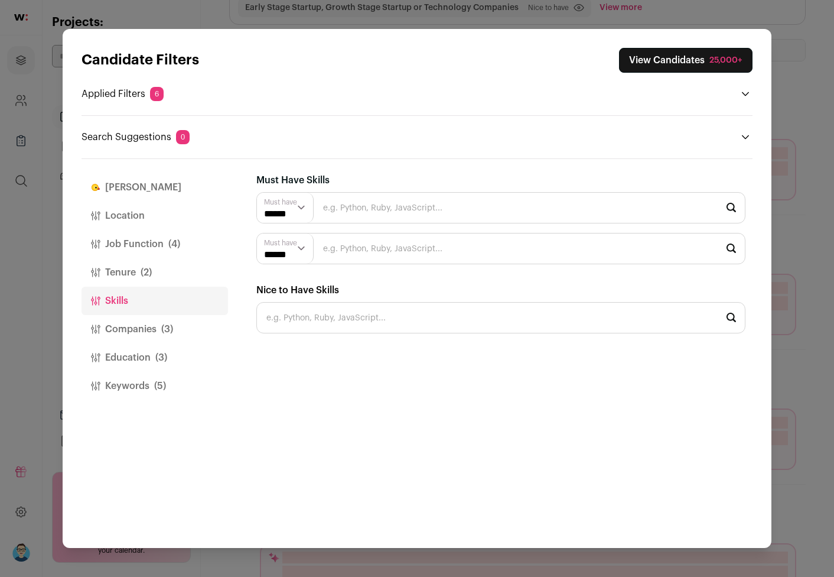
click at [134, 333] on button "Companies (3)" at bounding box center [155, 329] width 147 height 28
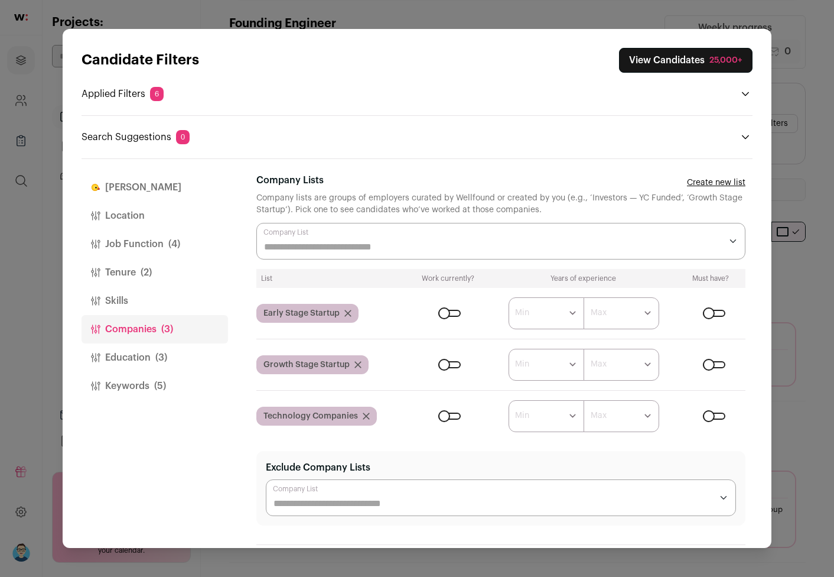
scroll to position [97, 0]
click at [135, 352] on button "Education (3)" at bounding box center [155, 357] width 147 height 28
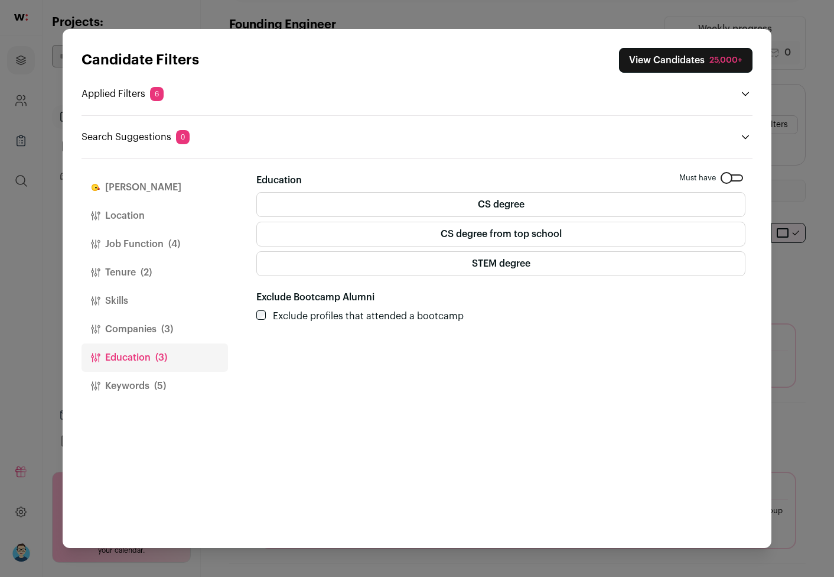
click at [128, 394] on button "Keywords (5)" at bounding box center [155, 386] width 147 height 28
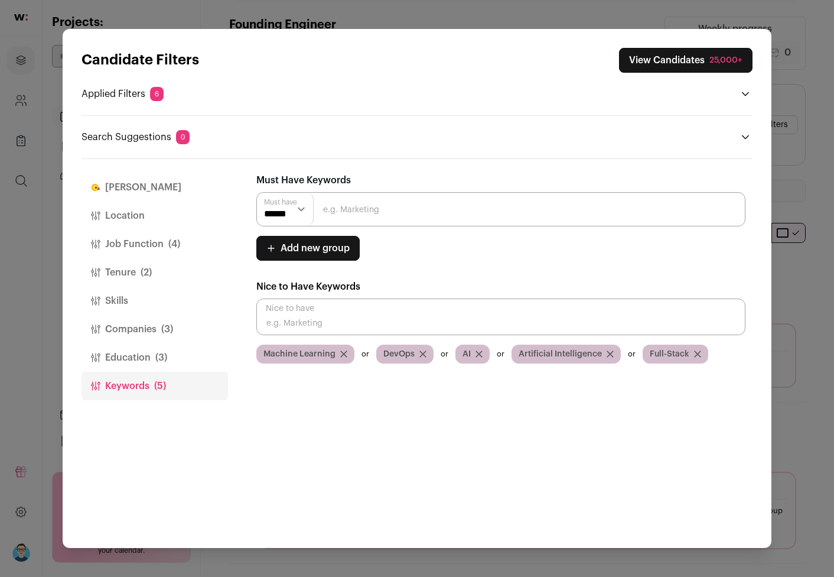
click at [126, 301] on button "Skills" at bounding box center [155, 301] width 147 height 28
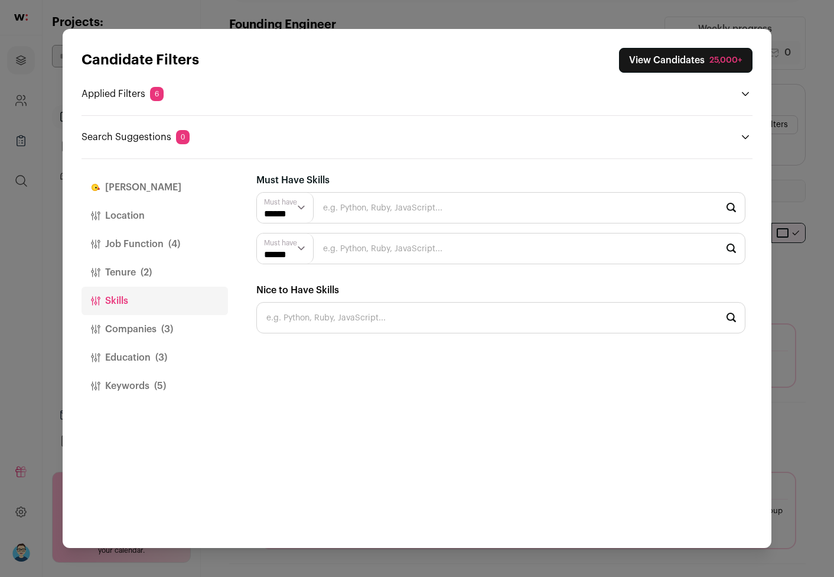
click at [368, 207] on input "Close modal via background" at bounding box center [500, 207] width 489 height 31
click at [306, 238] on li "TypeScript" at bounding box center [501, 239] width 488 height 31
type input "TypeScript"
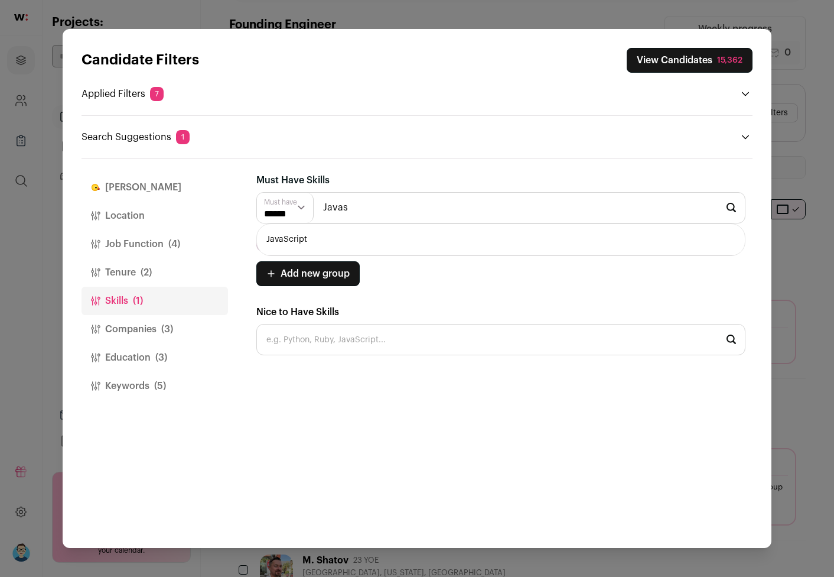
click at [294, 241] on li "JavaScript" at bounding box center [501, 239] width 488 height 31
type input "JavaScript"
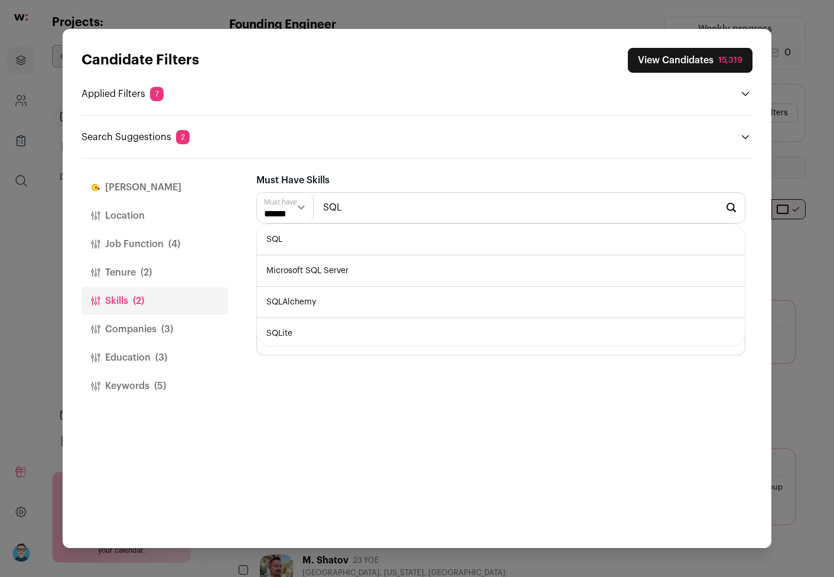
type input "SQL"
click at [320, 236] on li "SQL" at bounding box center [501, 239] width 488 height 31
type input "CSS"
click at [285, 243] on li "CSS" at bounding box center [501, 239] width 488 height 31
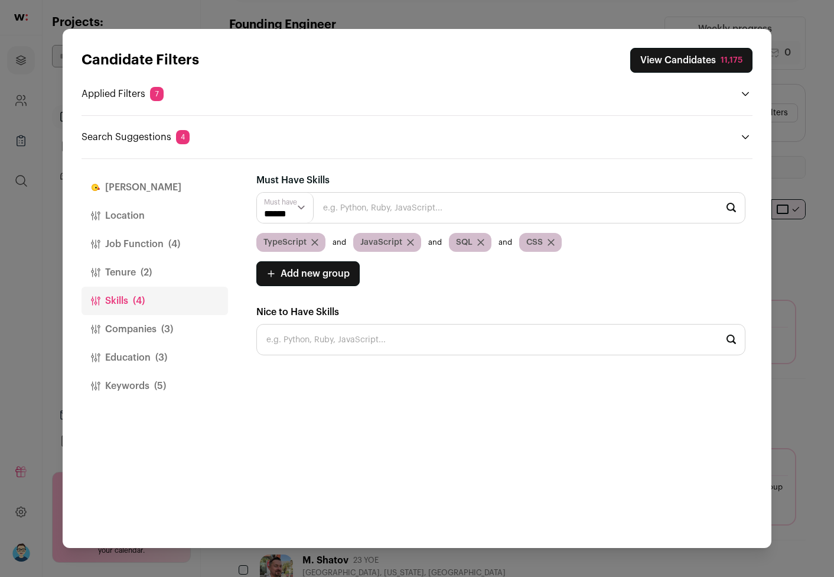
click at [428, 209] on input "Close modal via background" at bounding box center [500, 207] width 489 height 31
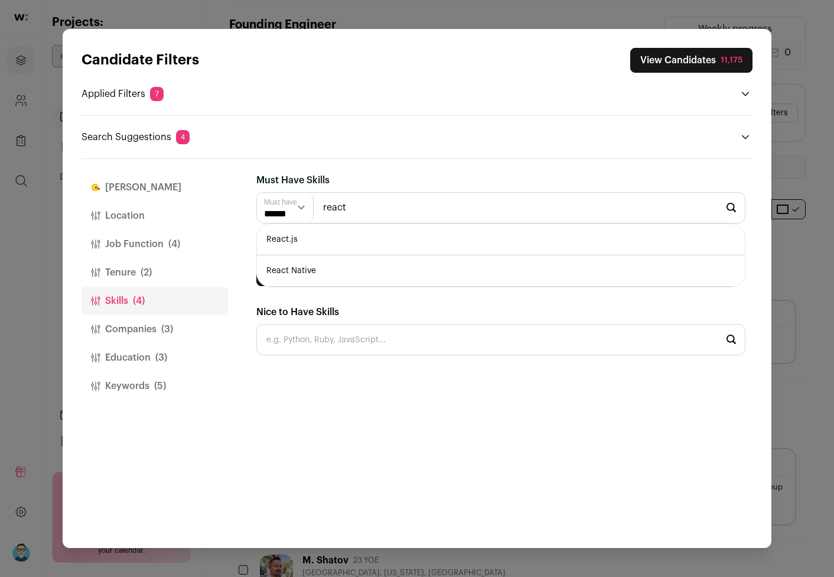
click at [281, 239] on li "React.js" at bounding box center [501, 239] width 488 height 31
type input "React.js"
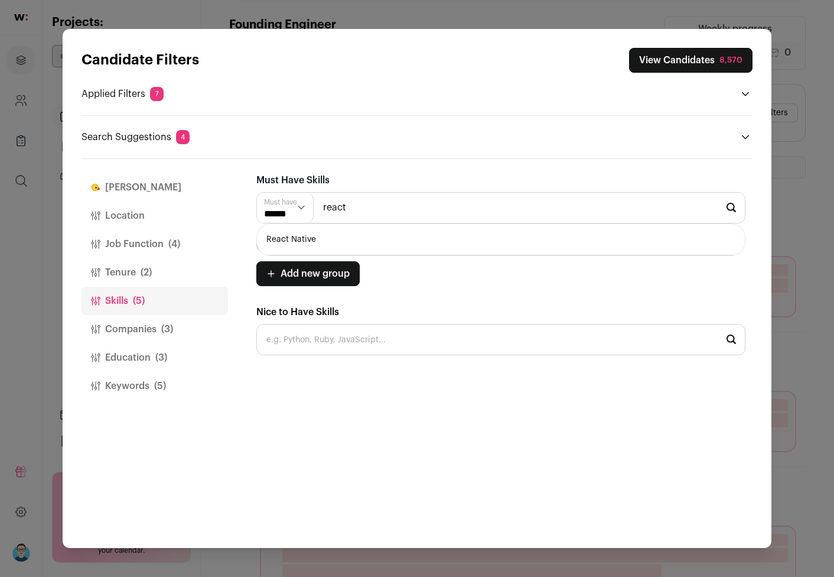
click at [295, 239] on li "React Native" at bounding box center [501, 239] width 488 height 31
type input "React Native"
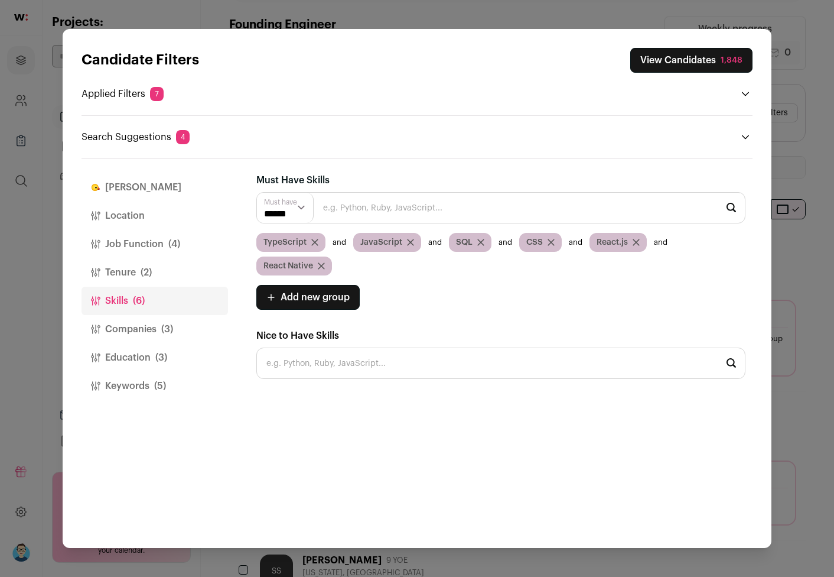
click at [321, 265] on icon "Close modal via background" at bounding box center [322, 266] width 6 height 6
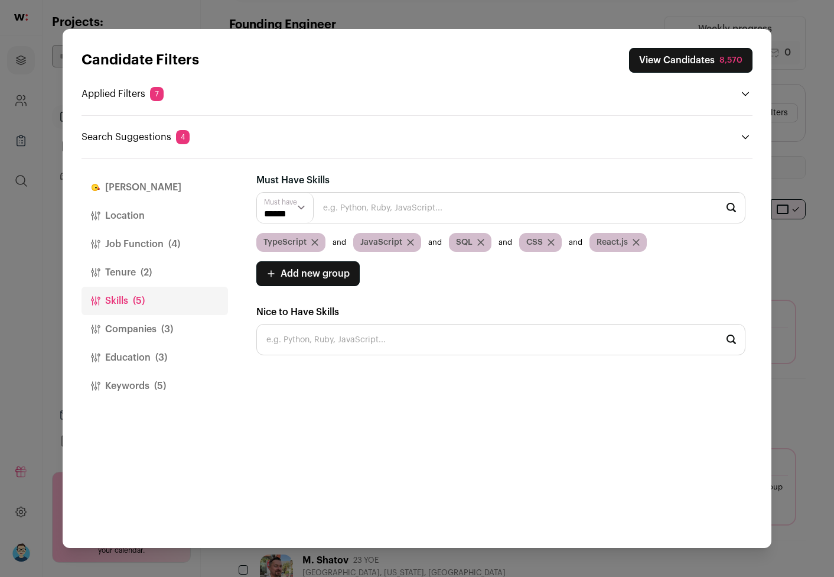
click at [408, 213] on input "Close modal via background" at bounding box center [500, 207] width 489 height 31
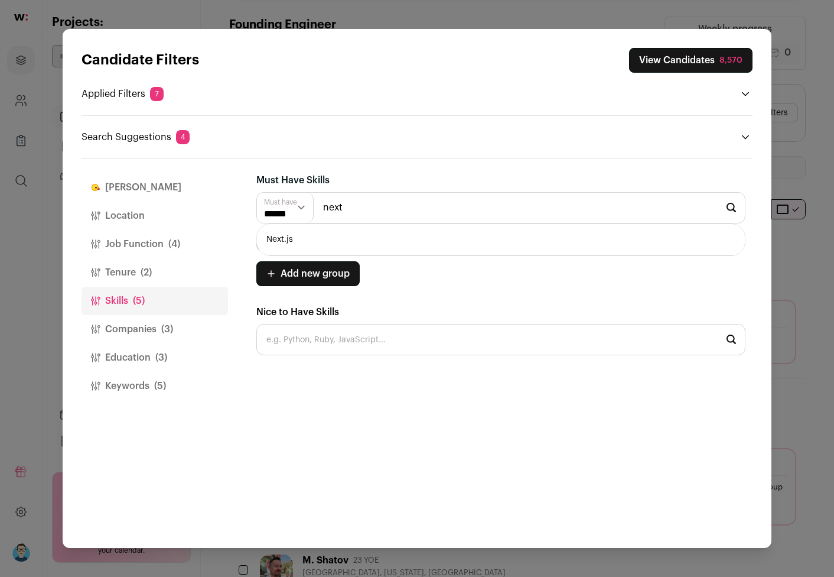
click at [287, 237] on li "Next.js" at bounding box center [501, 239] width 488 height 31
type input "Next.js"
type input "REST"
click at [264, 235] on li "REST" at bounding box center [501, 239] width 488 height 31
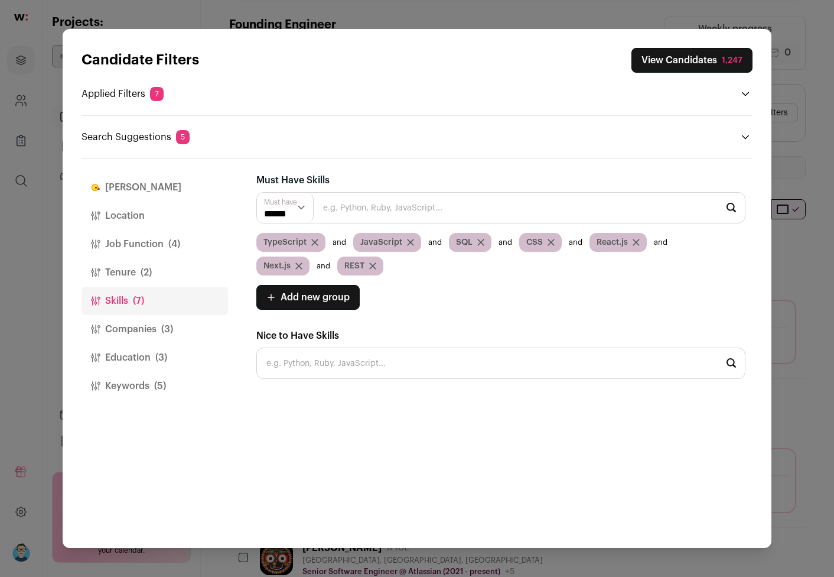
click at [551, 241] on icon "Close modal via background" at bounding box center [551, 242] width 7 height 7
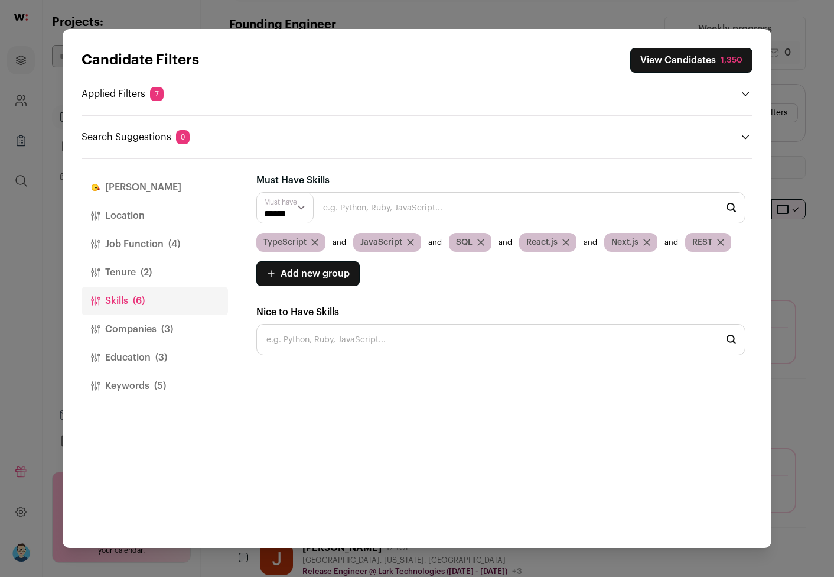
click at [360, 338] on input "Close modal via background" at bounding box center [500, 339] width 489 height 31
click at [300, 372] on li "Tailwind CSS" at bounding box center [501, 371] width 488 height 31
type input "Tailwind CSS"
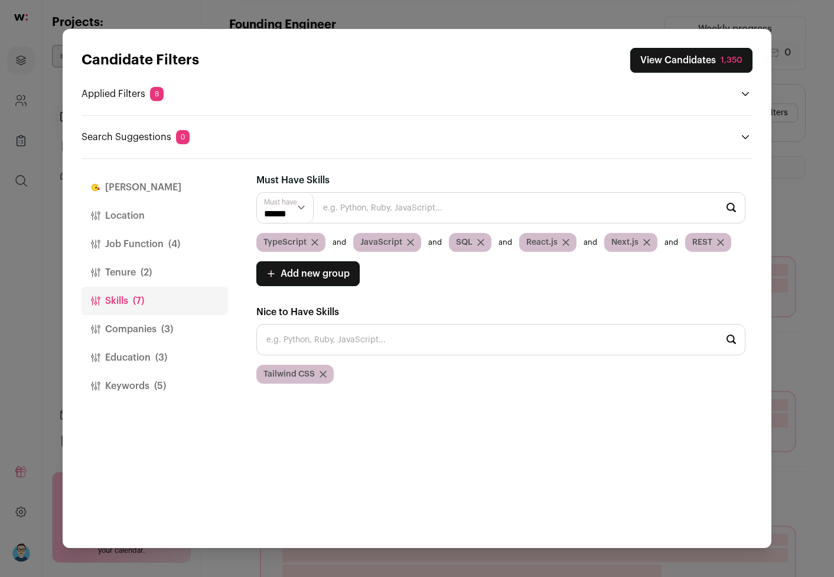
click at [412, 216] on input "Close modal via background" at bounding box center [500, 207] width 489 height 31
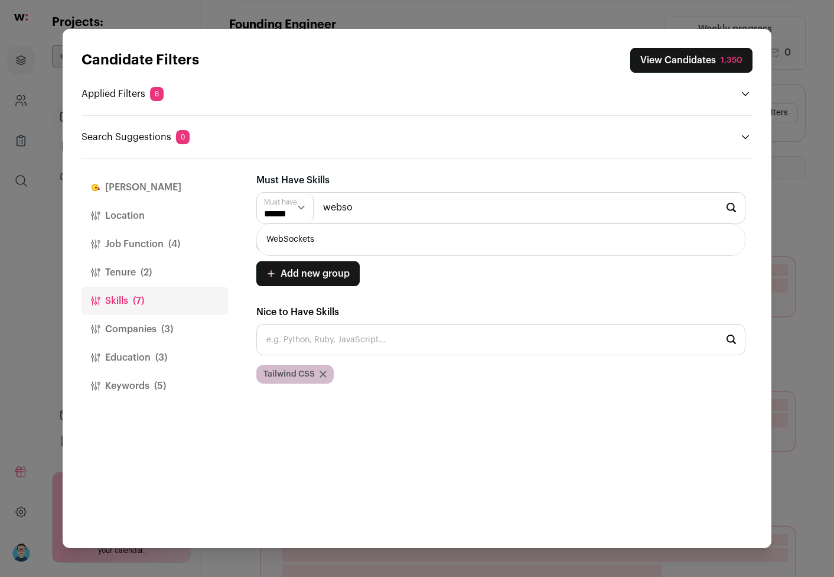
click at [306, 240] on li "WebSockets" at bounding box center [501, 239] width 488 height 31
type input "WebSockets"
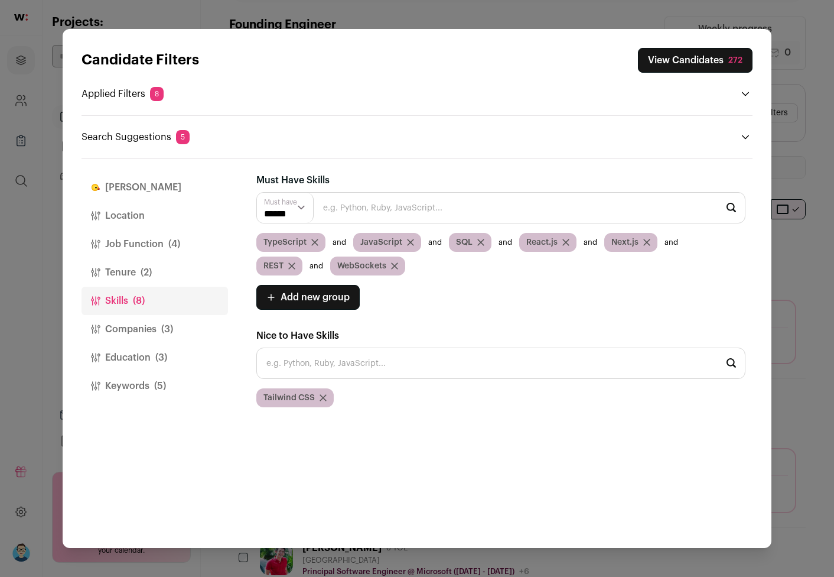
click at [430, 204] on input "Close modal via background" at bounding box center [500, 207] width 489 height 31
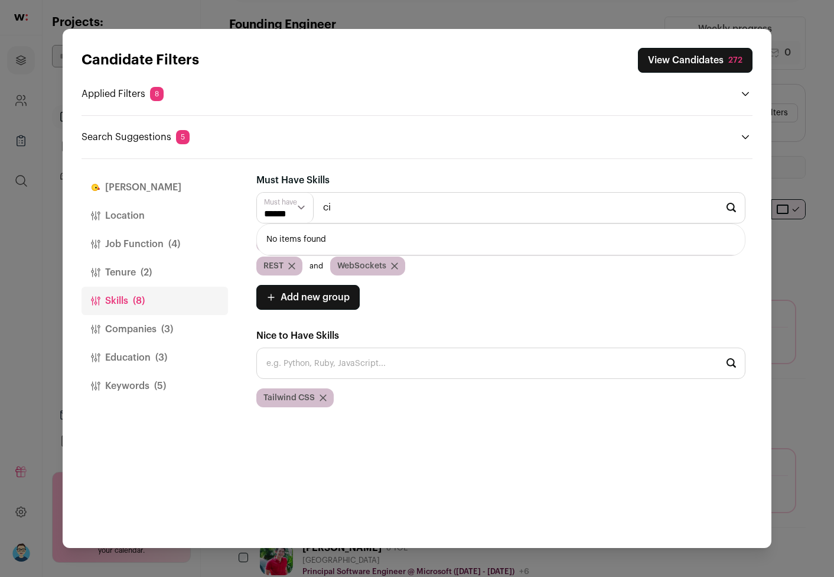
type input "c"
type input "C"
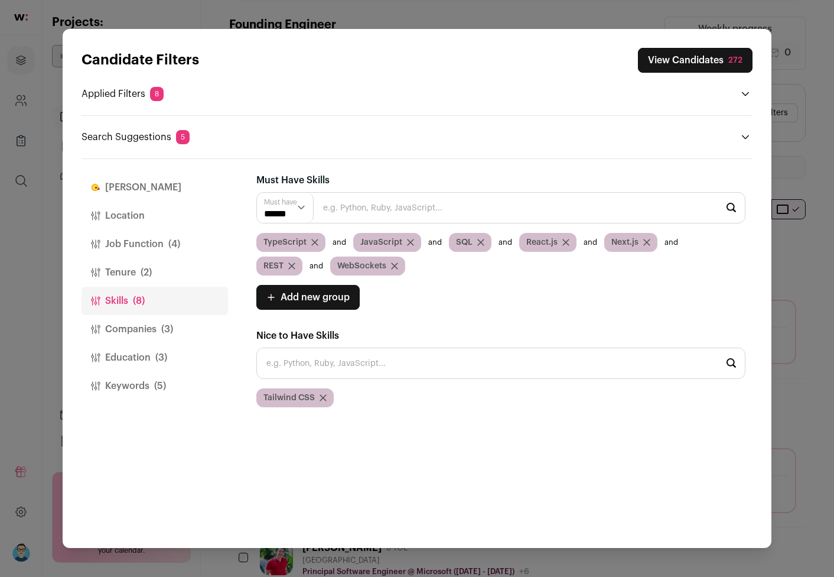
click at [397, 372] on input "Close modal via background" at bounding box center [500, 362] width 489 height 31
type input "e"
type input "t"
type input "T"
click at [366, 360] on input "Close modal via background" at bounding box center [500, 362] width 489 height 31
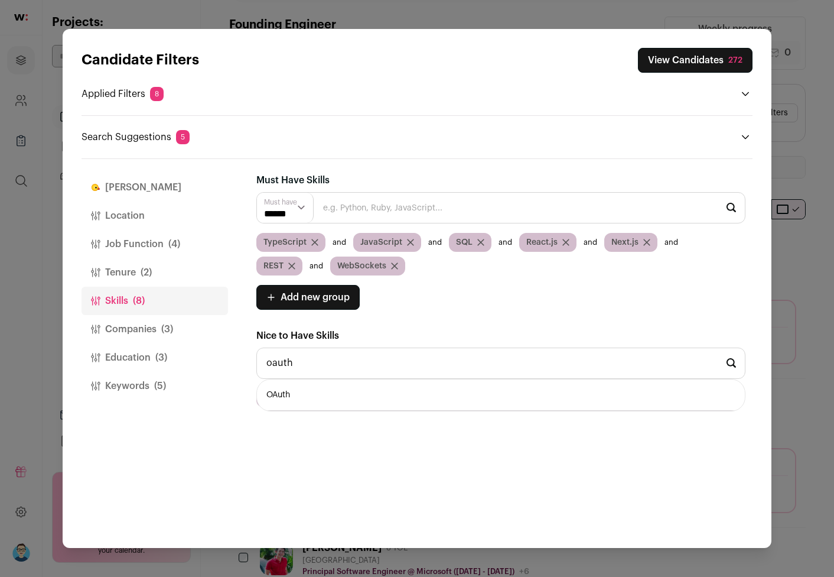
click at [280, 394] on li "OAuth" at bounding box center [501, 394] width 488 height 31
type input "OAuth"
click at [338, 362] on input "Close modal via background" at bounding box center [500, 362] width 489 height 31
click at [289, 453] on li "Generative AI" at bounding box center [501, 457] width 488 height 31
type input "Generative AI"
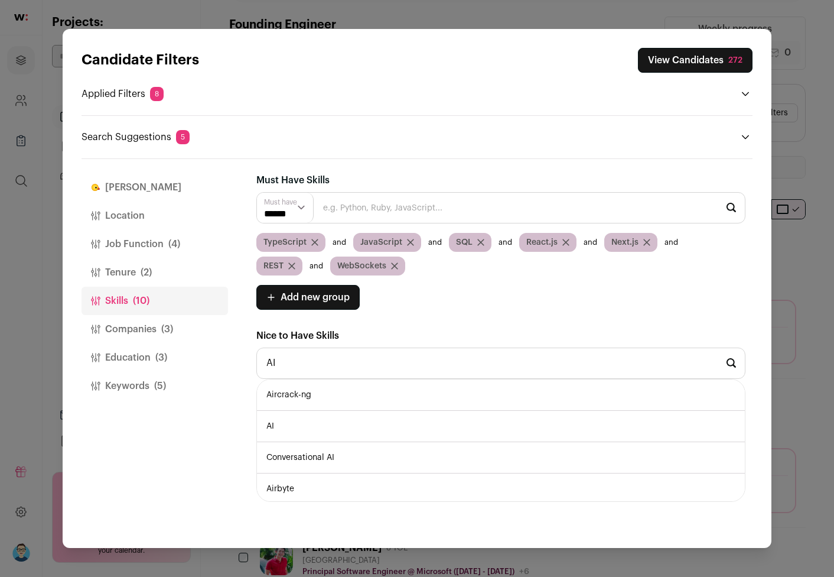
click at [316, 460] on li "Conversational AI" at bounding box center [501, 457] width 488 height 31
type input "Conversational AI"
type input "AI"
click at [322, 427] on li "AI" at bounding box center [501, 426] width 488 height 31
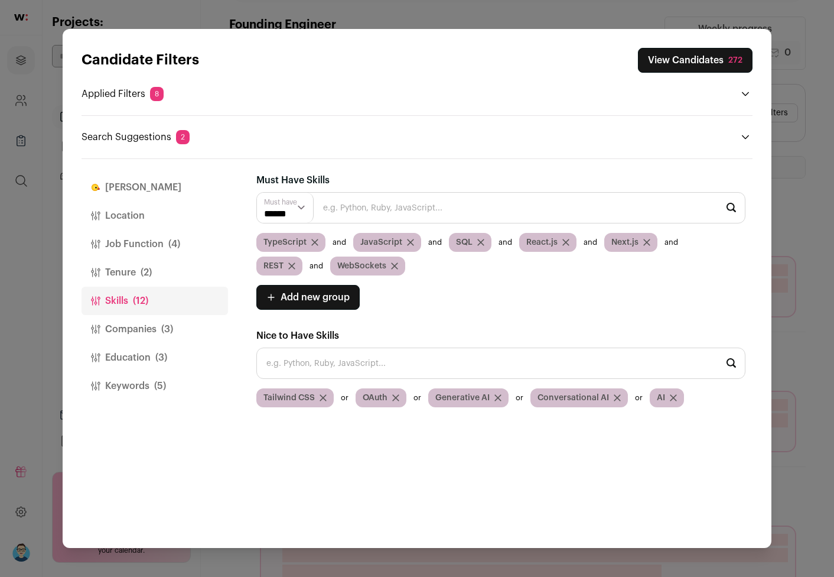
click at [329, 366] on input "Close modal via background" at bounding box center [500, 362] width 489 height 31
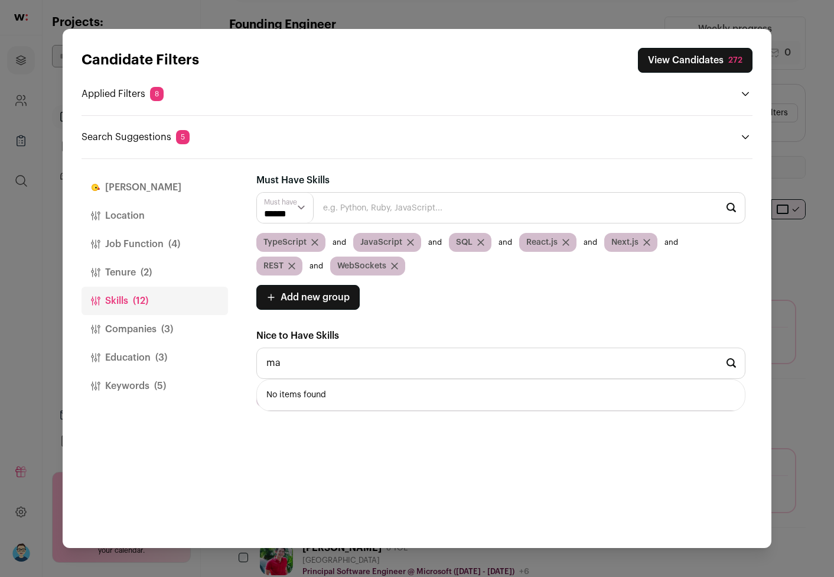
type input "m"
type input "M"
type input "d"
type input "M"
type input "L"
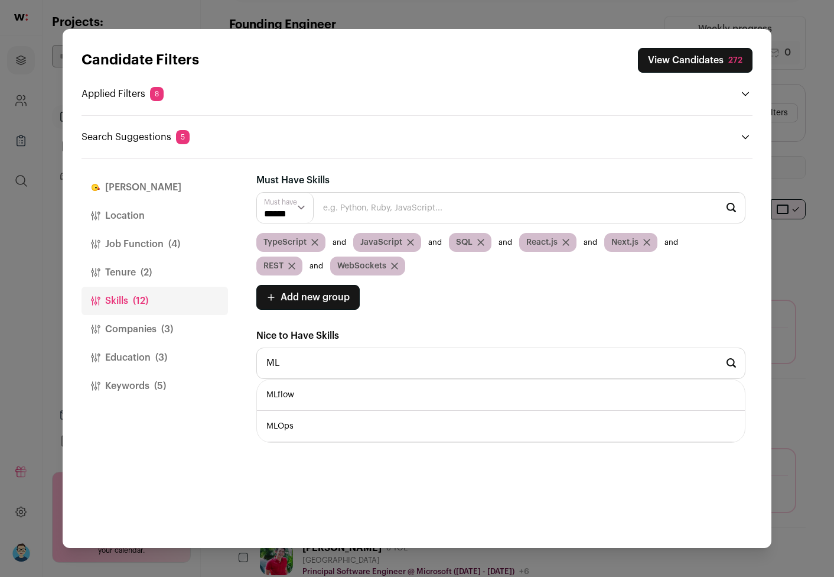
type input "M"
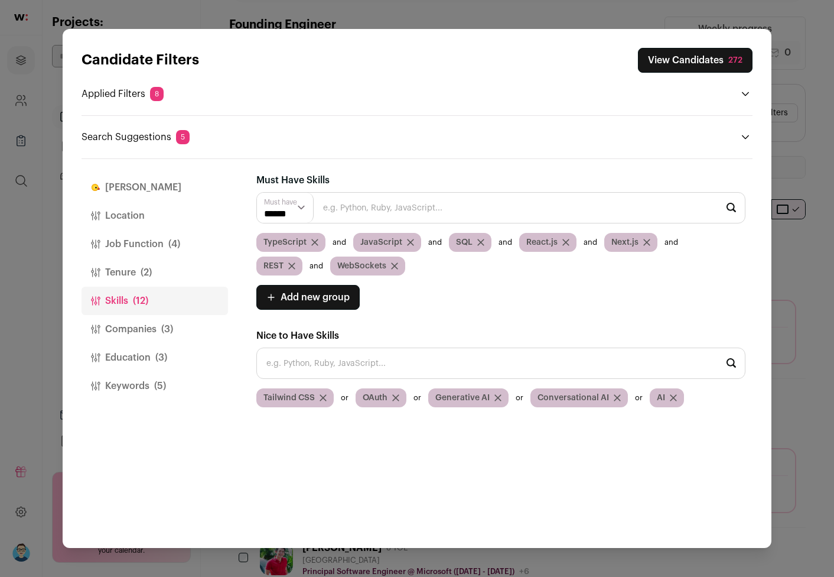
click at [342, 357] on input "Close modal via background" at bounding box center [500, 362] width 489 height 31
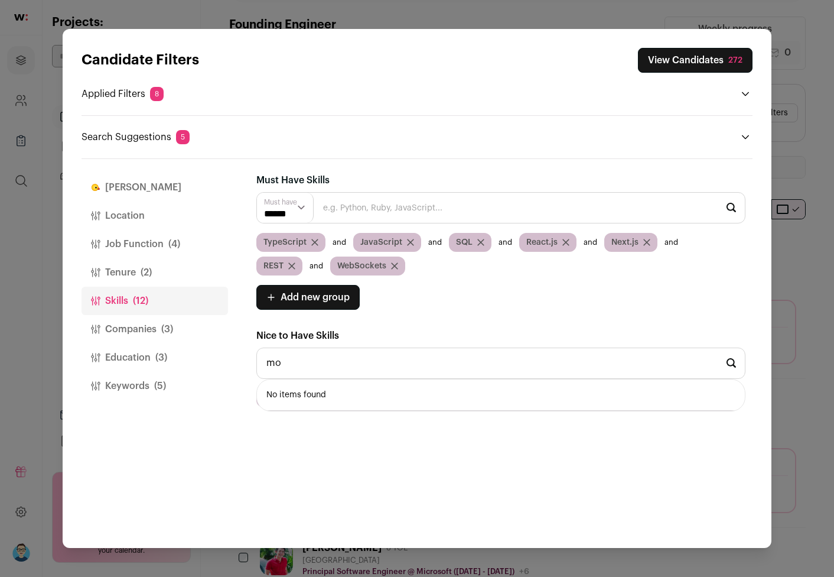
type input "m"
click at [294, 398] on li "LLMs" at bounding box center [501, 394] width 488 height 31
type input "LLMs"
type input "a"
type input "A"
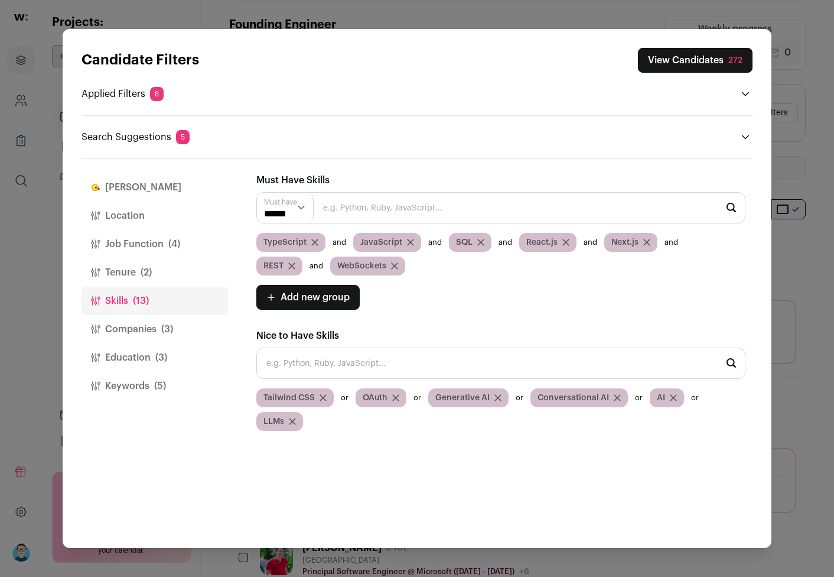
click at [724, 63] on button "View Candidates 272" at bounding box center [695, 60] width 115 height 25
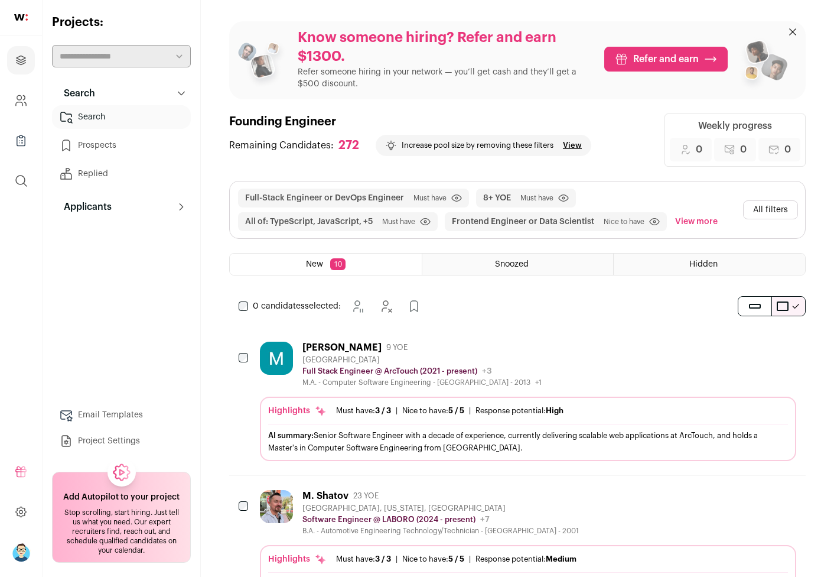
scroll to position [0, 0]
click at [772, 210] on button "All filters" at bounding box center [770, 209] width 55 height 19
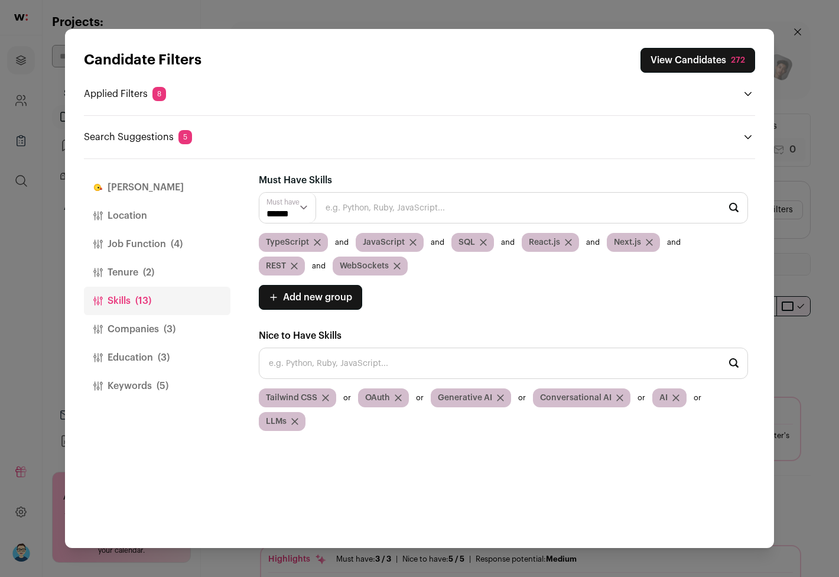
click at [145, 358] on button "Education (3)" at bounding box center [157, 357] width 147 height 28
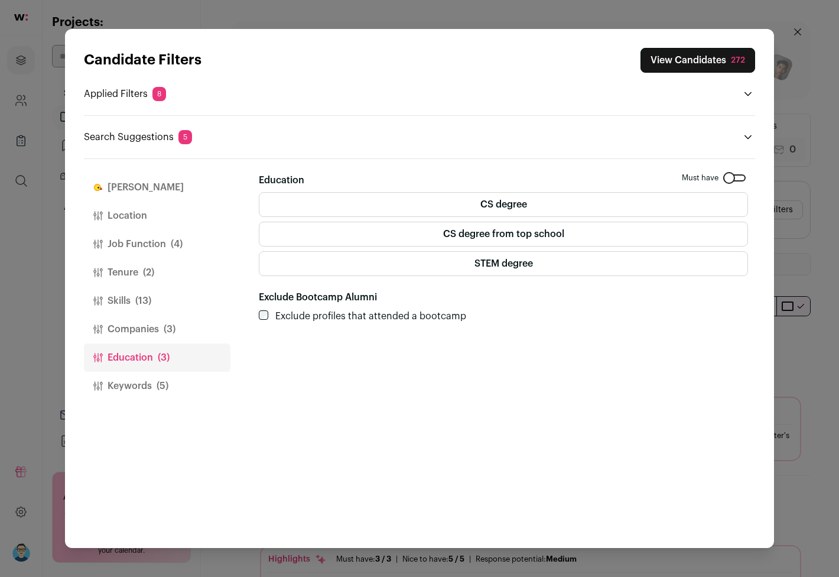
click at [424, 203] on label "CS degree" at bounding box center [503, 204] width 489 height 25
click at [406, 262] on label "STEM degree" at bounding box center [503, 263] width 489 height 25
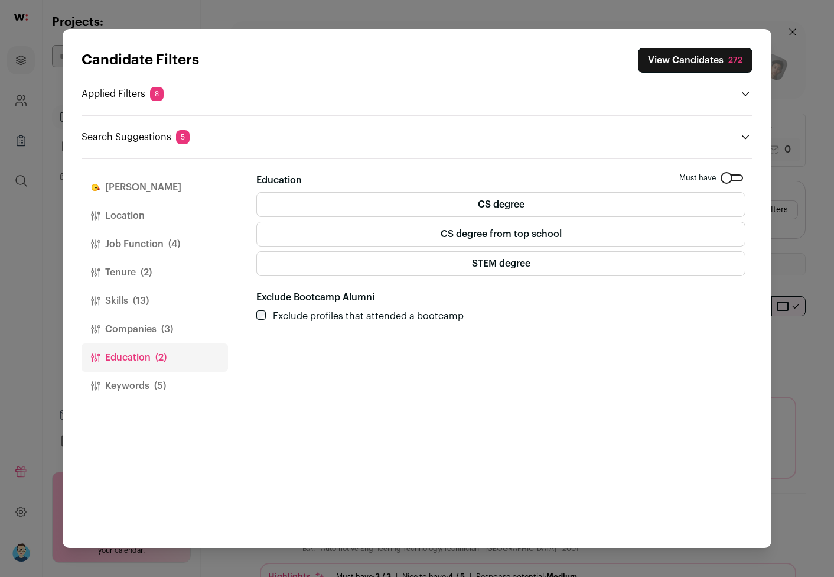
click at [677, 57] on button "View Candidates 272" at bounding box center [695, 60] width 115 height 25
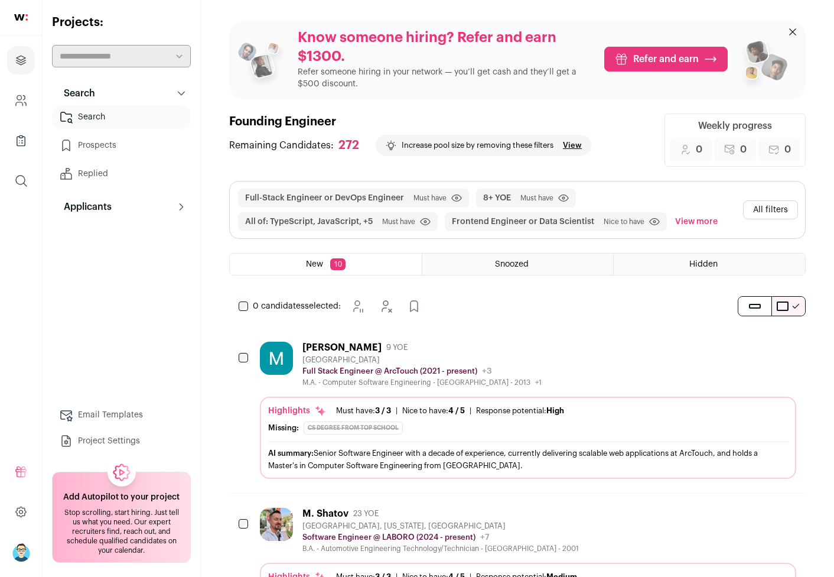
click at [774, 207] on button "All filters" at bounding box center [770, 209] width 55 height 19
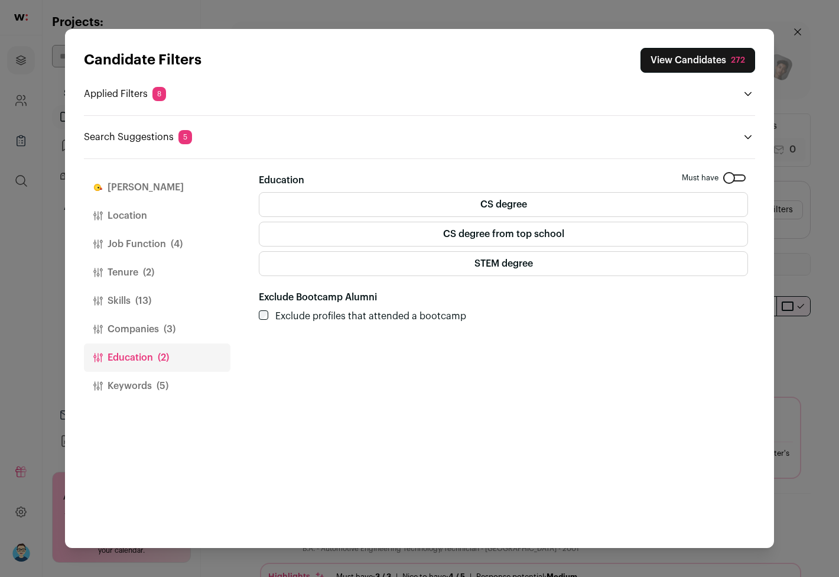
click at [743, 178] on div "Close modal via background" at bounding box center [734, 177] width 22 height 7
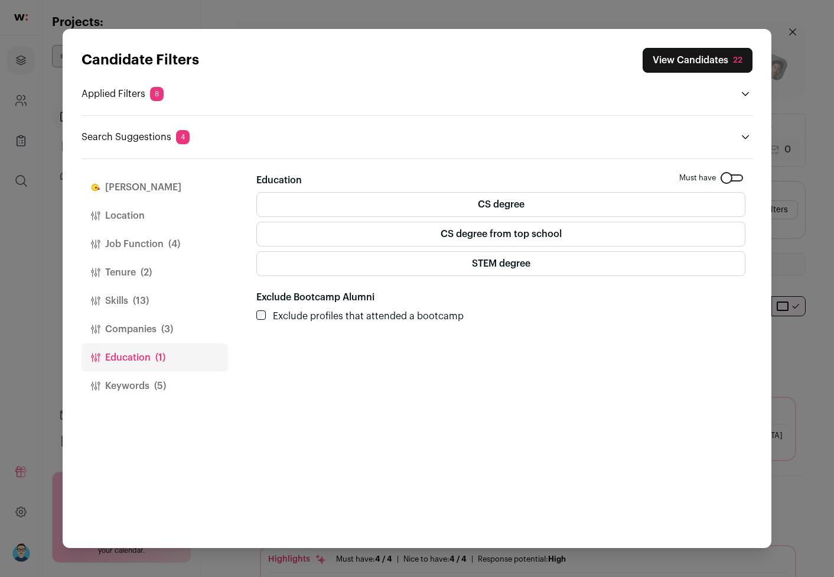
click at [534, 208] on label "CS degree" at bounding box center [500, 204] width 489 height 25
click at [683, 61] on button "View Candidates 22" at bounding box center [698, 60] width 110 height 25
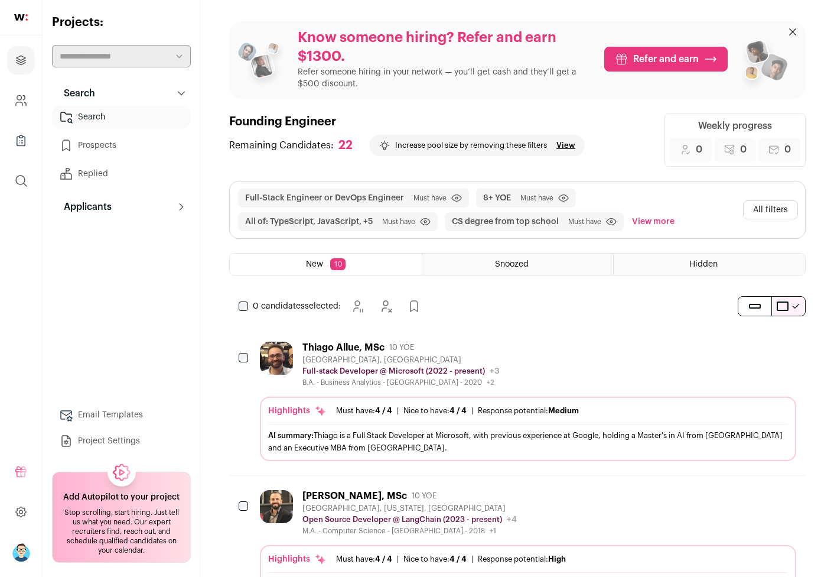
click at [766, 209] on button "All filters" at bounding box center [770, 209] width 55 height 19
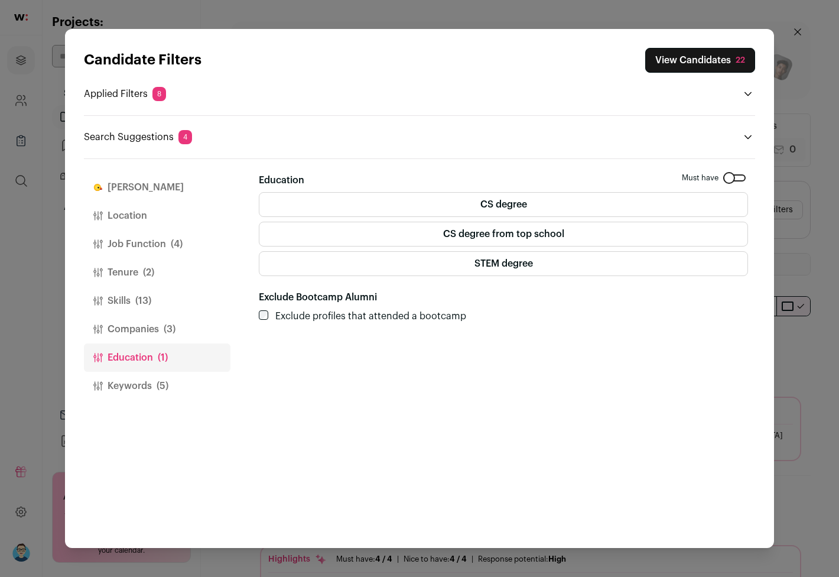
click at [126, 298] on button "Skills (13)" at bounding box center [157, 301] width 147 height 28
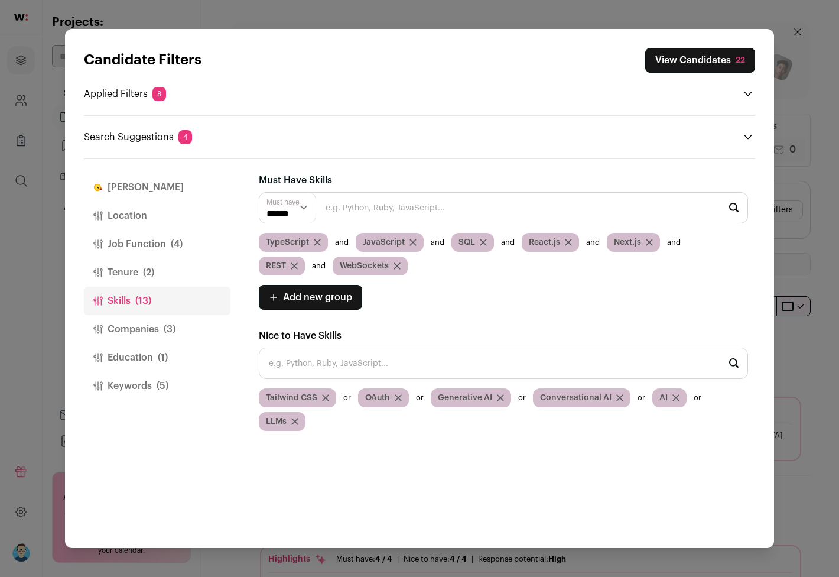
click at [398, 265] on icon "Close modal via background" at bounding box center [397, 265] width 7 height 7
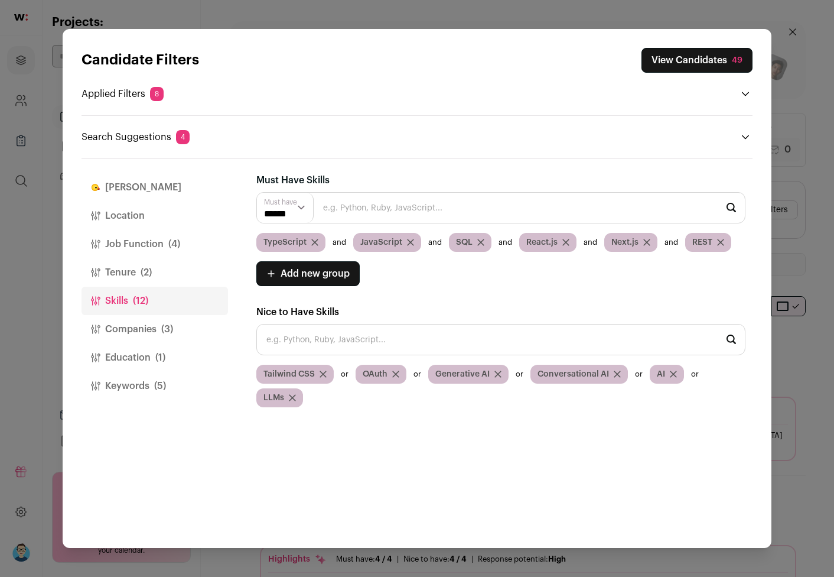
click at [480, 241] on icon "Close modal via background" at bounding box center [480, 242] width 7 height 7
click at [323, 371] on icon "Close modal via background" at bounding box center [323, 374] width 7 height 7
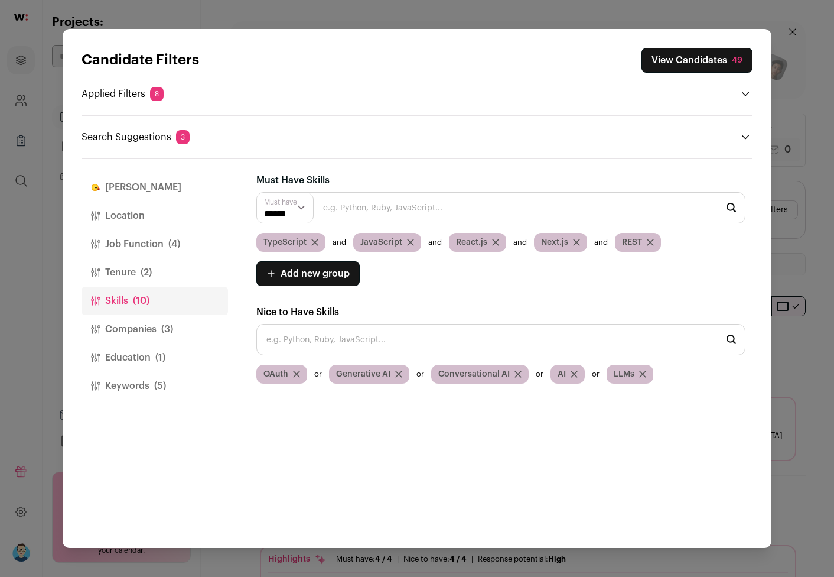
click at [298, 372] on icon "Close modal via background" at bounding box center [297, 374] width 6 height 6
click at [699, 61] on button "View Candidates 49" at bounding box center [697, 60] width 111 height 25
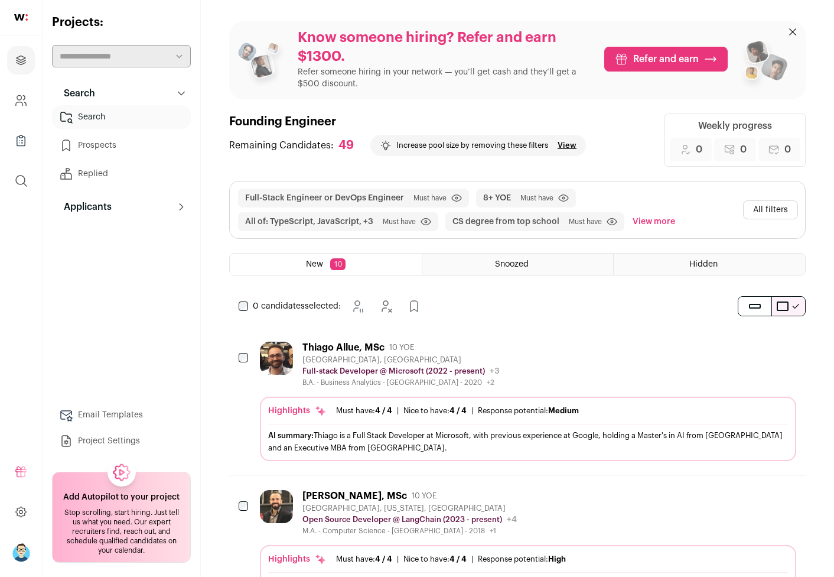
click at [571, 147] on link "View" at bounding box center [567, 145] width 19 height 9
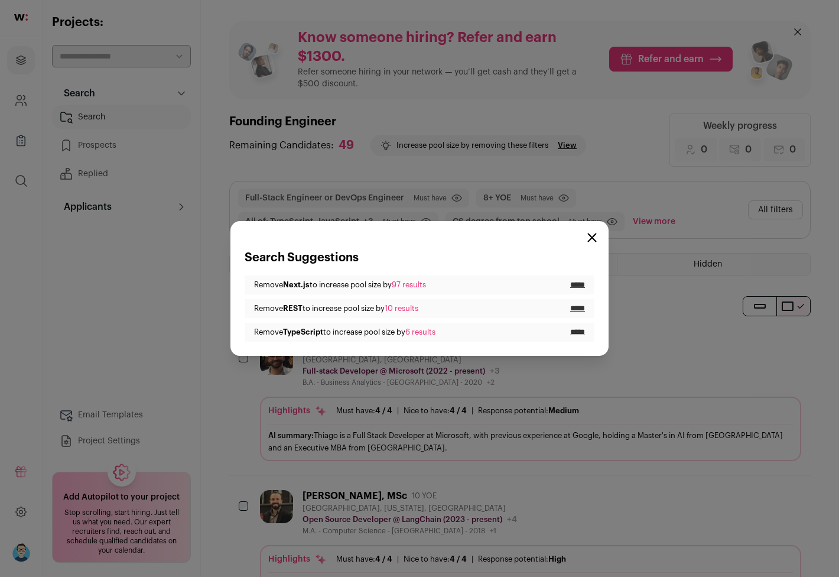
click at [574, 282] on input "*****" at bounding box center [577, 284] width 15 height 9
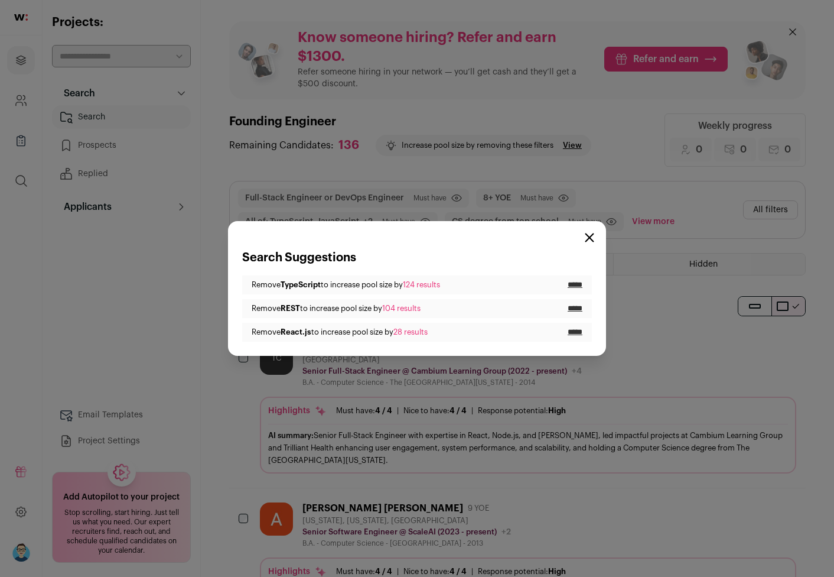
click at [591, 235] on icon "Close modal" at bounding box center [589, 237] width 9 height 9
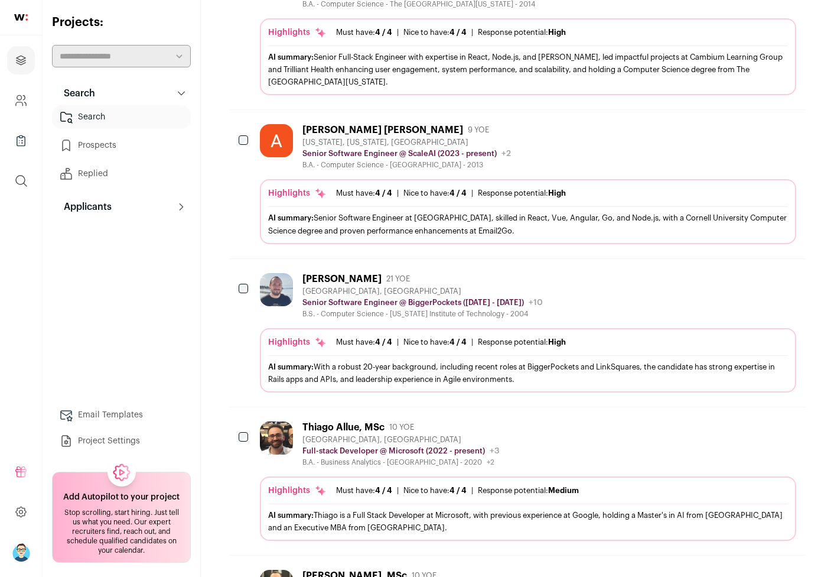
scroll to position [384, 0]
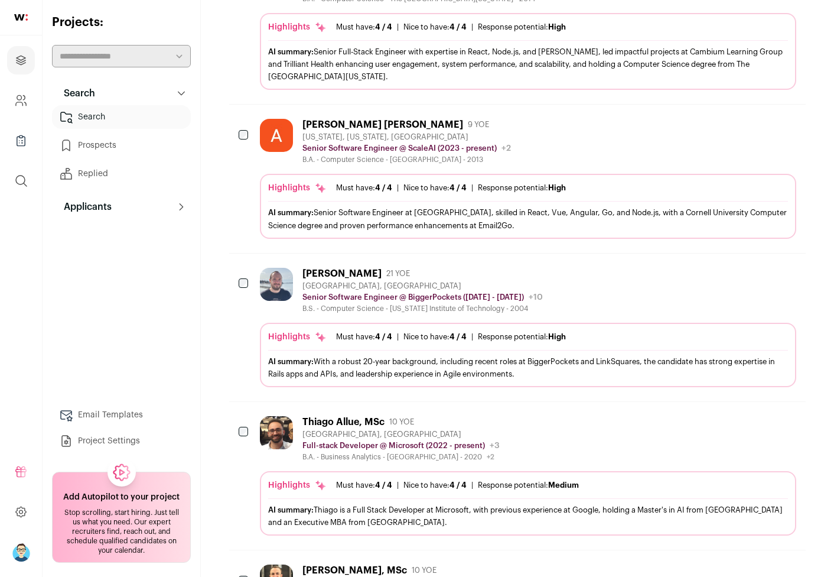
click at [791, 270] on icon "Add to Prospects" at bounding box center [786, 273] width 14 height 14
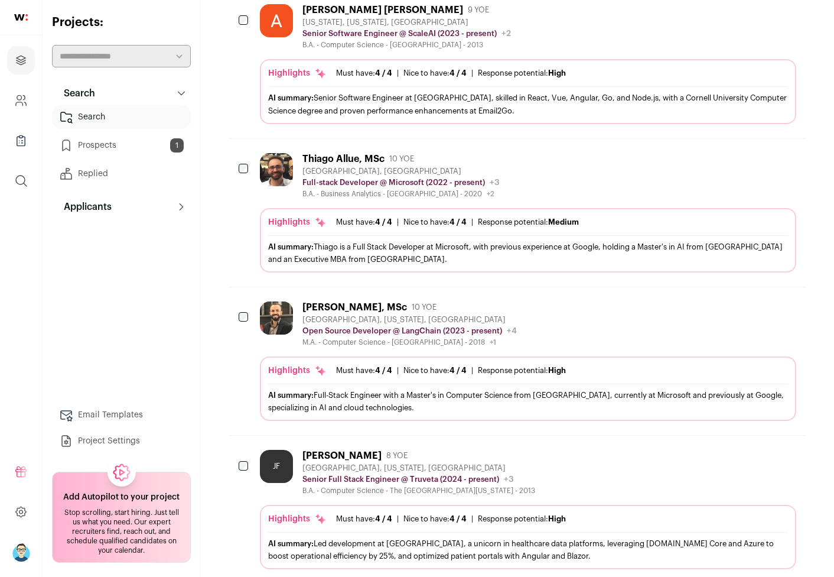
scroll to position [492, 0]
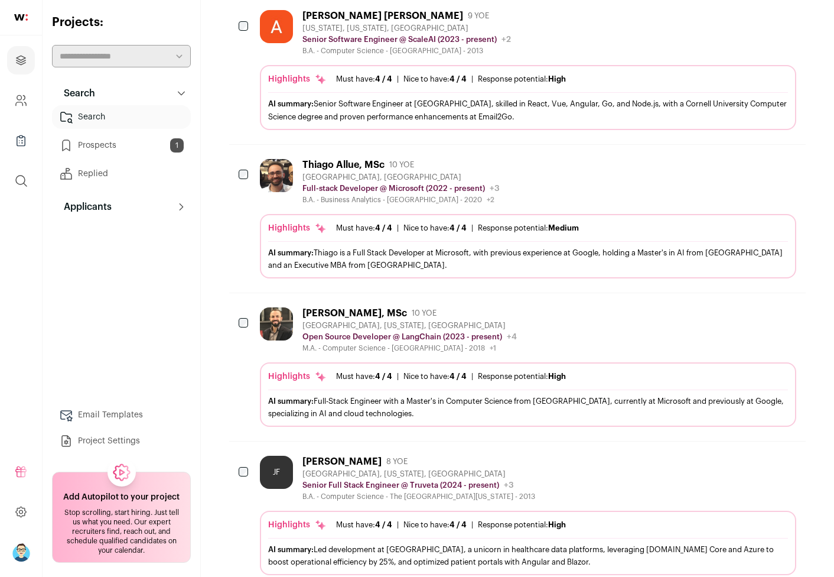
click at [792, 308] on icon "Add to Prospects" at bounding box center [786, 313] width 14 height 14
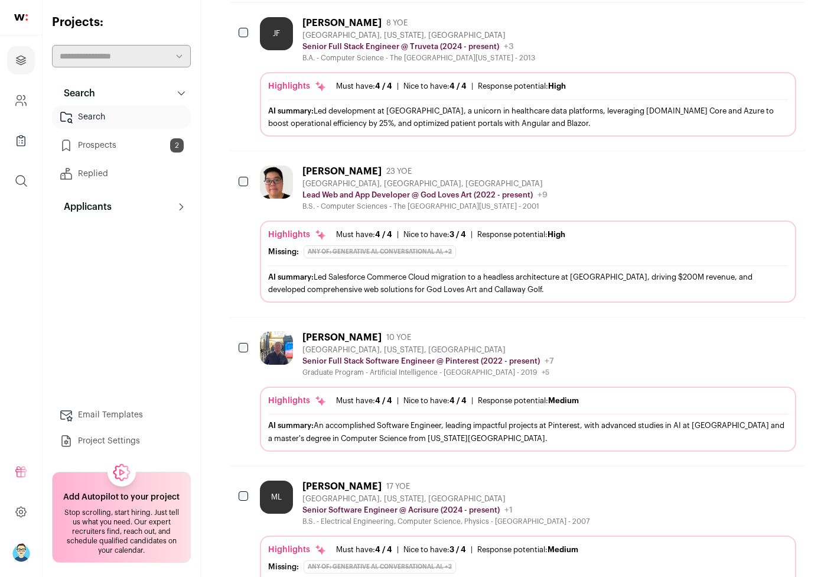
scroll to position [792, 0]
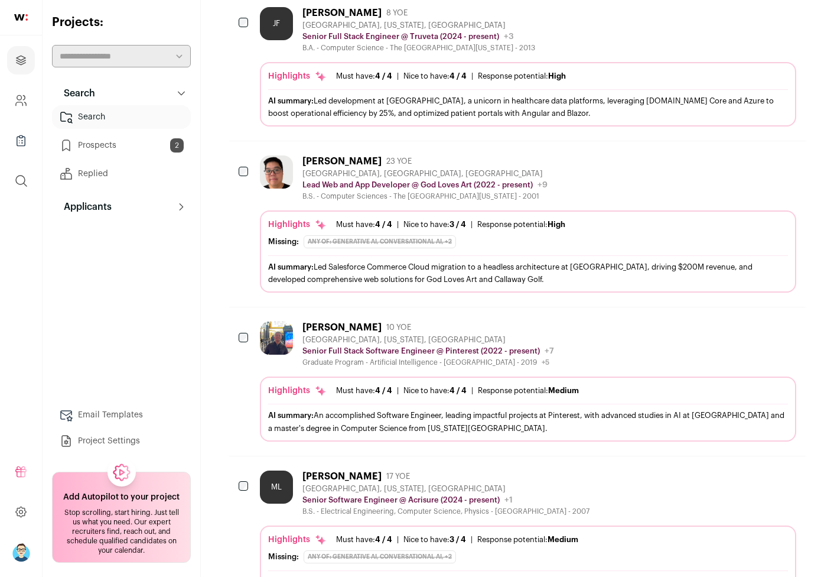
click at [787, 324] on icon "Add to Prospects" at bounding box center [786, 327] width 14 height 14
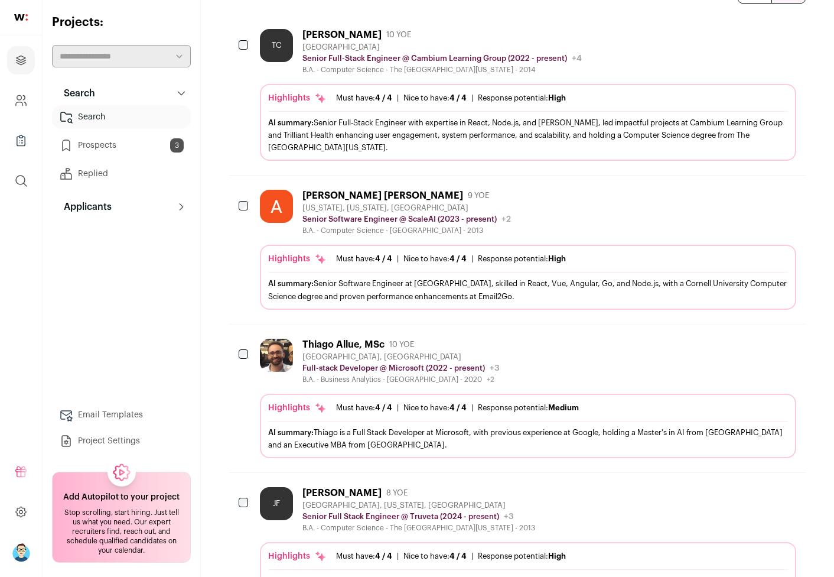
scroll to position [324, 0]
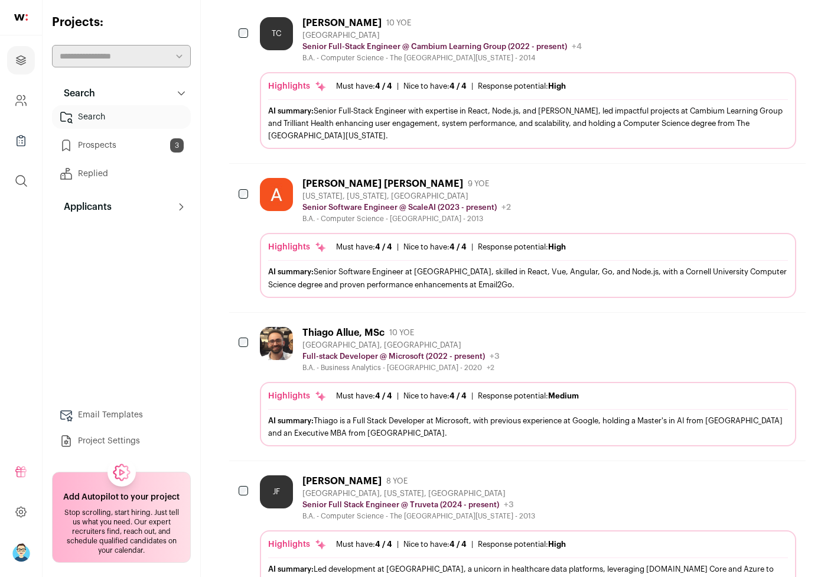
click at [787, 184] on icon "Add to Prospects" at bounding box center [786, 183] width 14 height 14
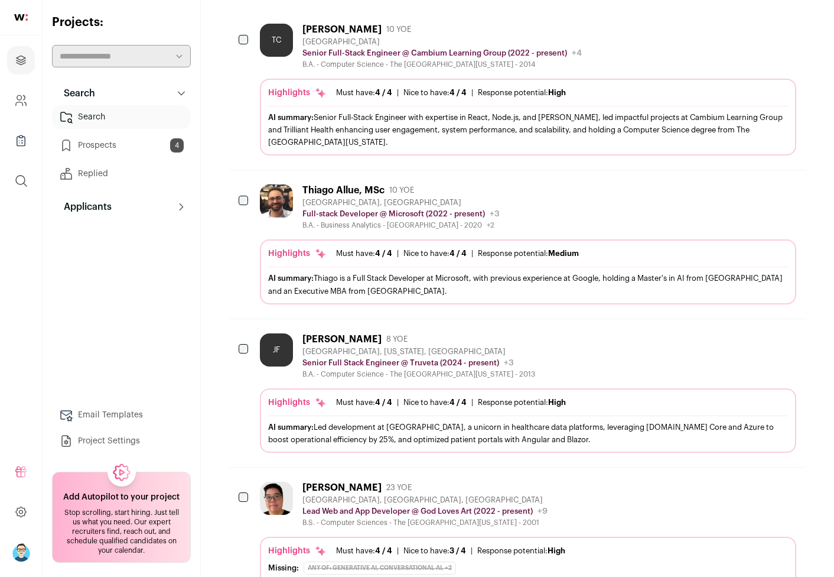
scroll to position [329, 0]
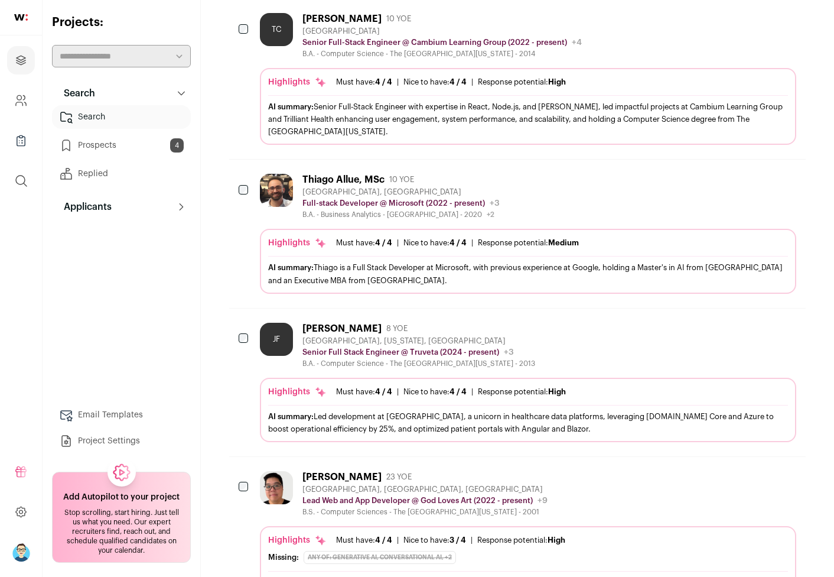
click at [788, 177] on icon "Add to Prospects" at bounding box center [786, 179] width 14 height 14
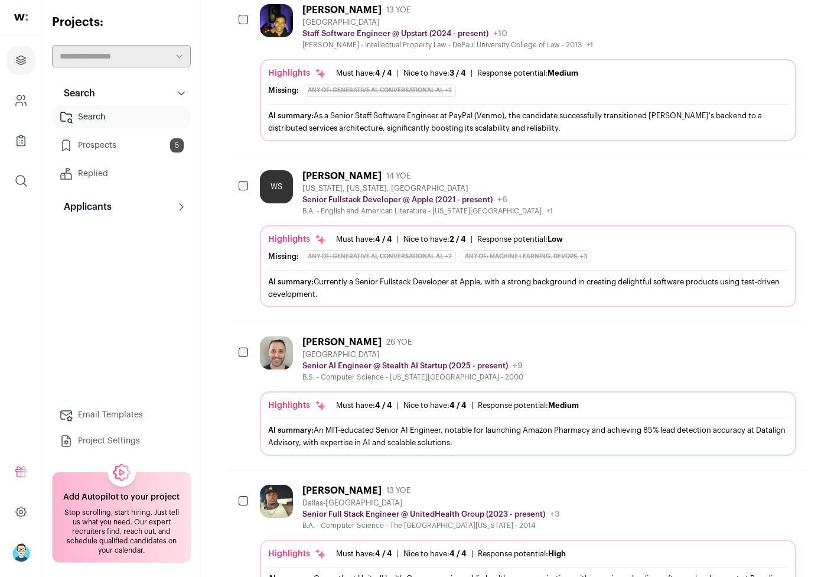
scroll to position [1303, 0]
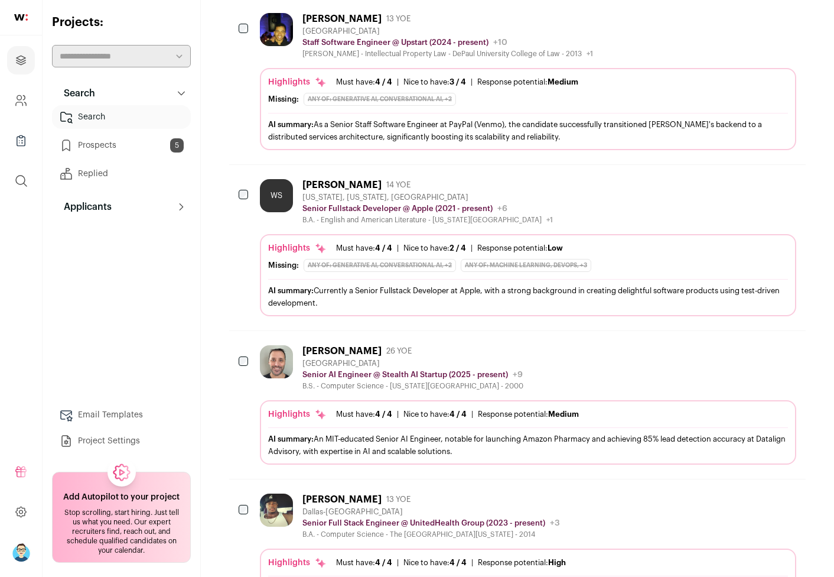
click at [787, 349] on icon "Add to Prospects" at bounding box center [786, 350] width 14 height 14
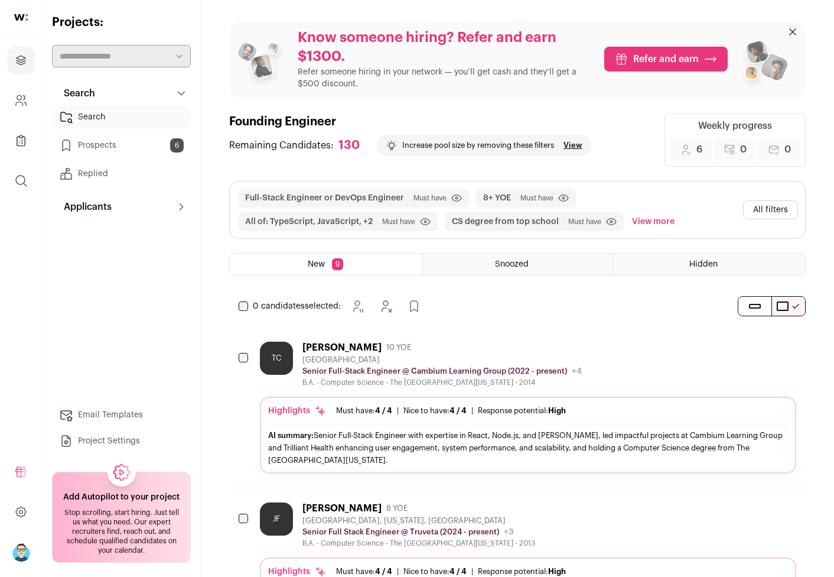
scroll to position [0, 0]
